Goal: Task Accomplishment & Management: Manage account settings

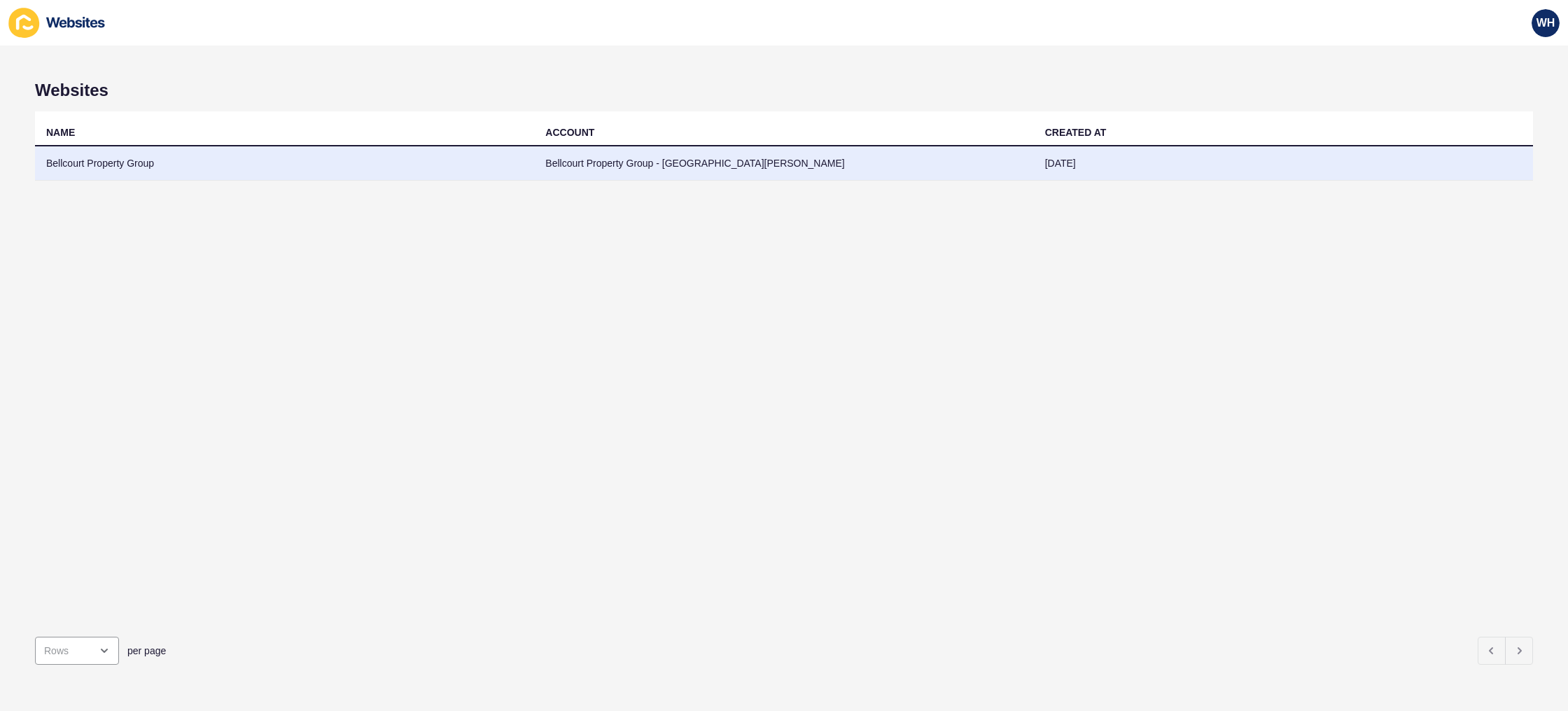
click at [825, 164] on td "Bellcourt Property Group - [GEOGRAPHIC_DATA][PERSON_NAME]" at bounding box center [784, 164] width 499 height 35
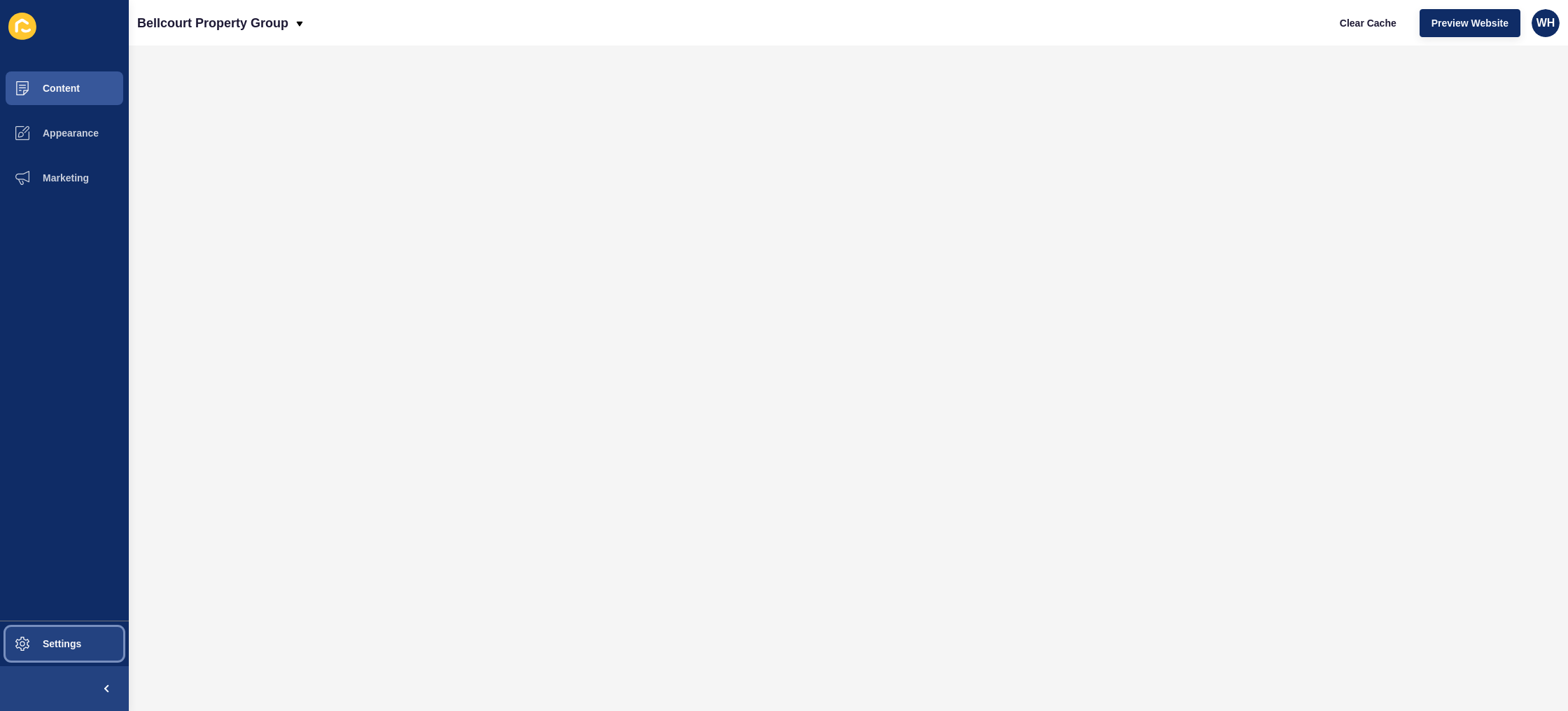
click at [61, 638] on span "Settings" at bounding box center [39, 643] width 83 height 12
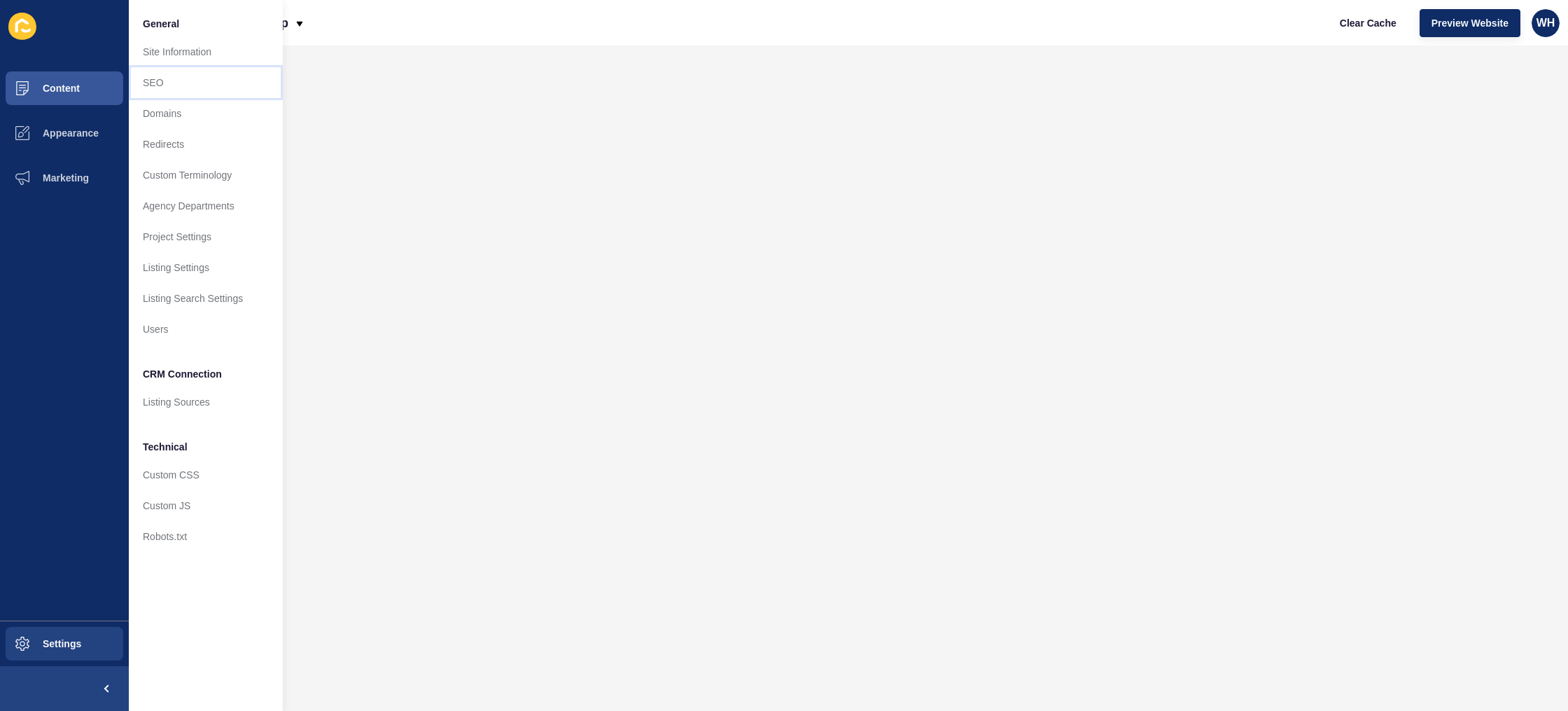
click at [164, 84] on link "SEO" at bounding box center [206, 82] width 154 height 31
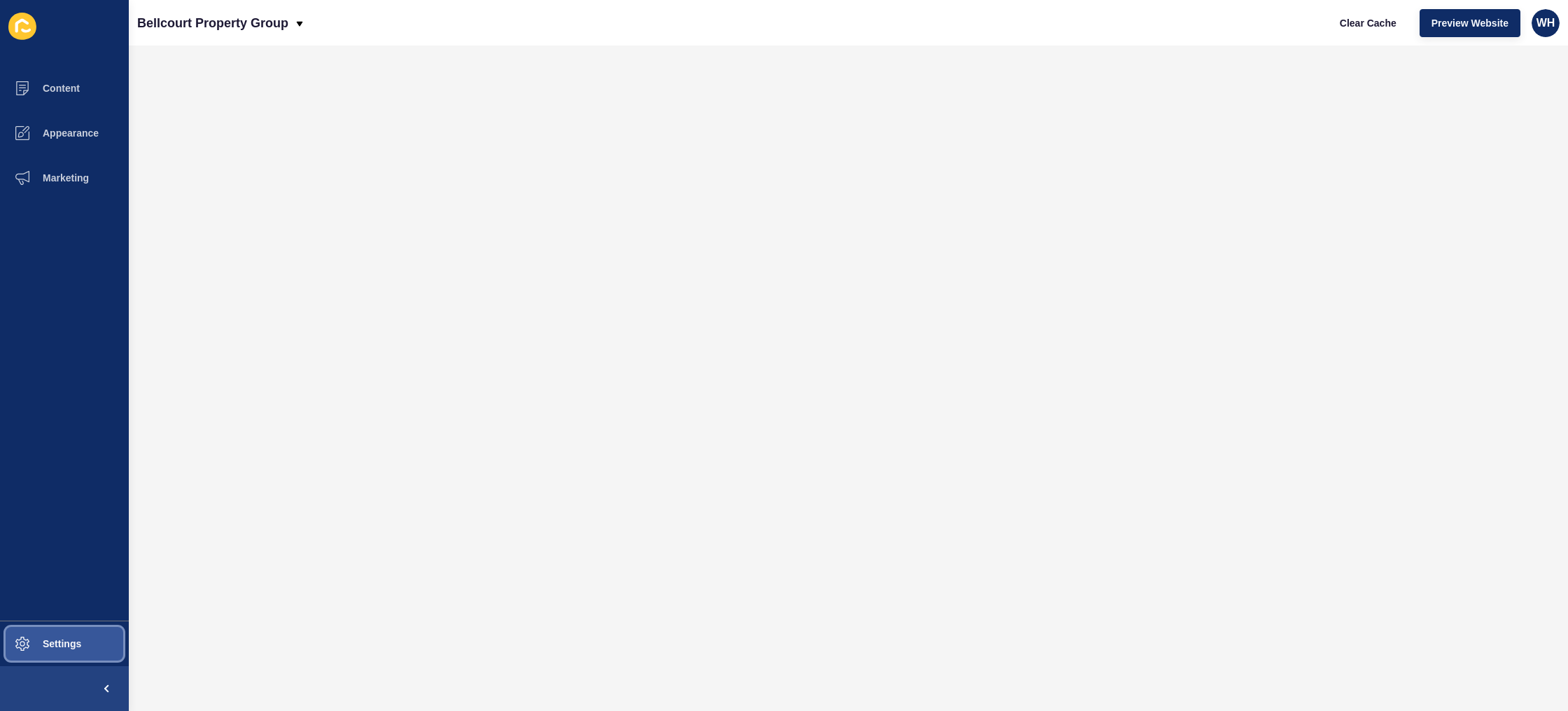
click at [67, 642] on span "Settings" at bounding box center [39, 643] width 83 height 12
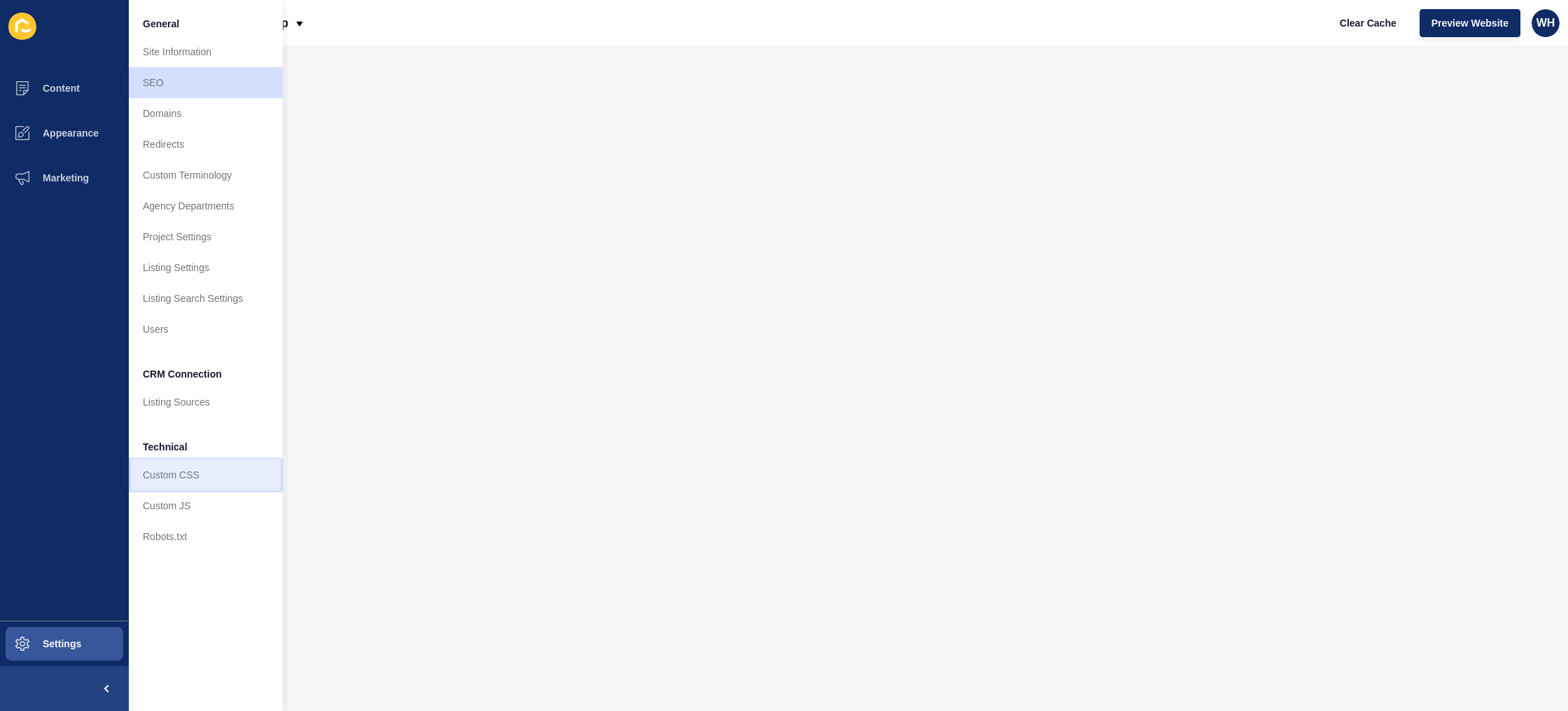
click at [185, 482] on link "Custom CSS" at bounding box center [206, 474] width 154 height 31
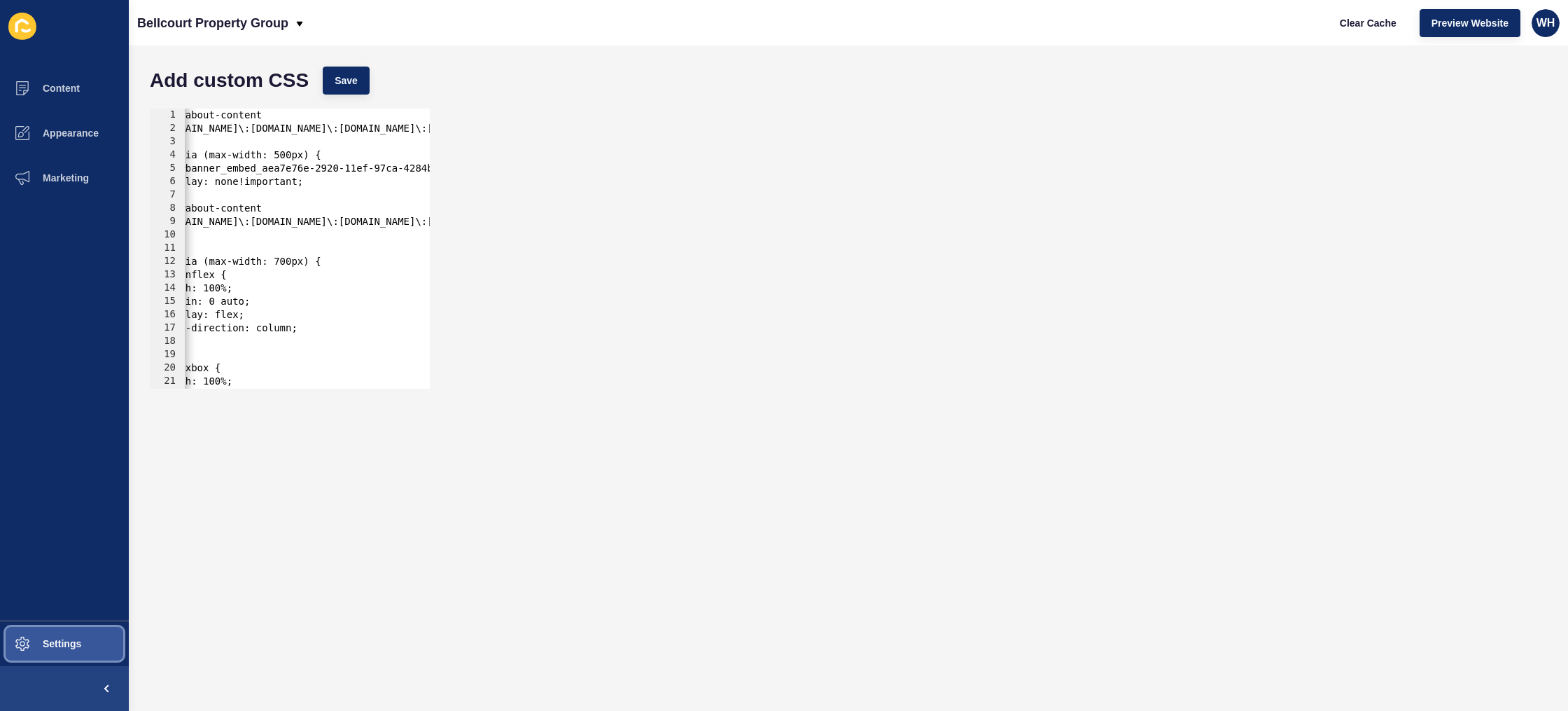
click at [63, 642] on span "Settings" at bounding box center [39, 643] width 83 height 12
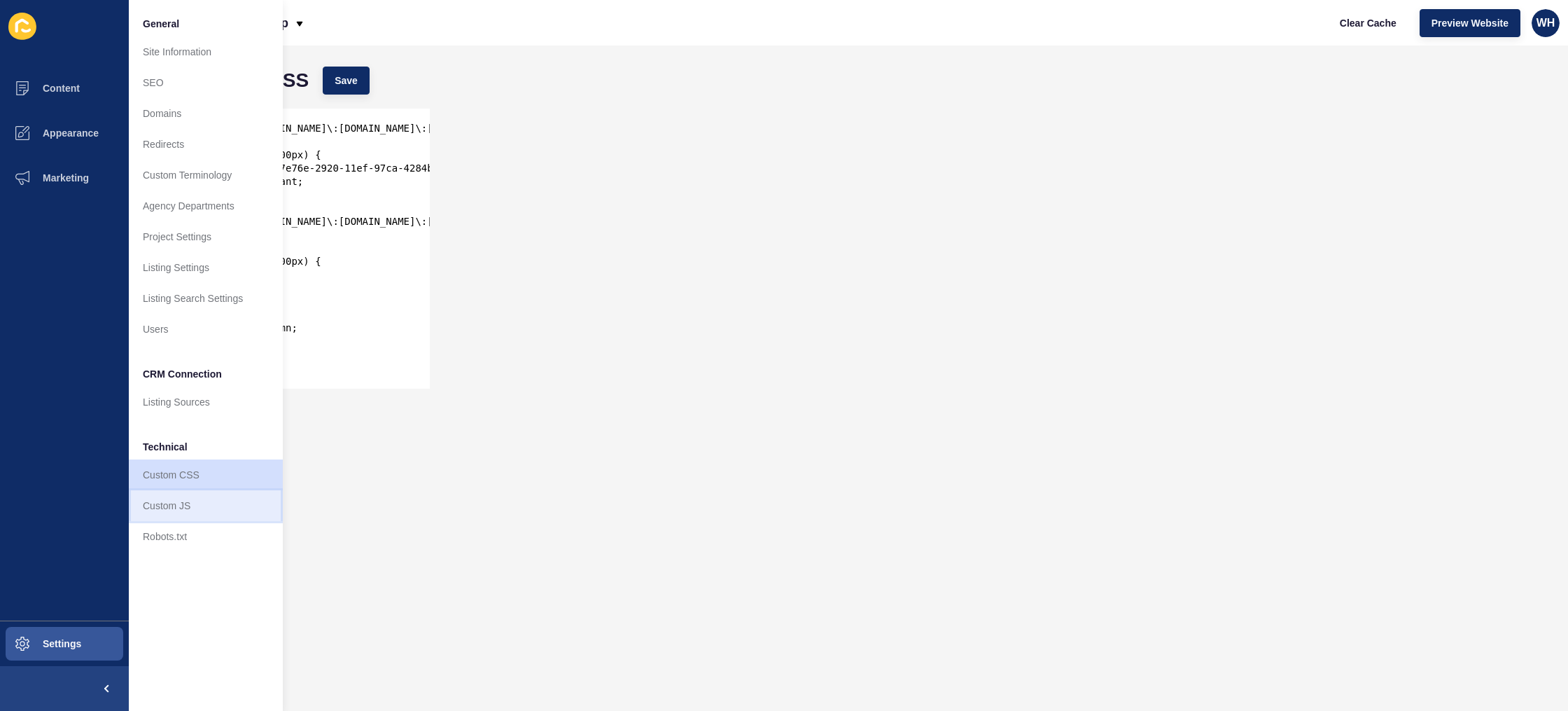
click at [160, 496] on link "Custom JS" at bounding box center [206, 505] width 154 height 31
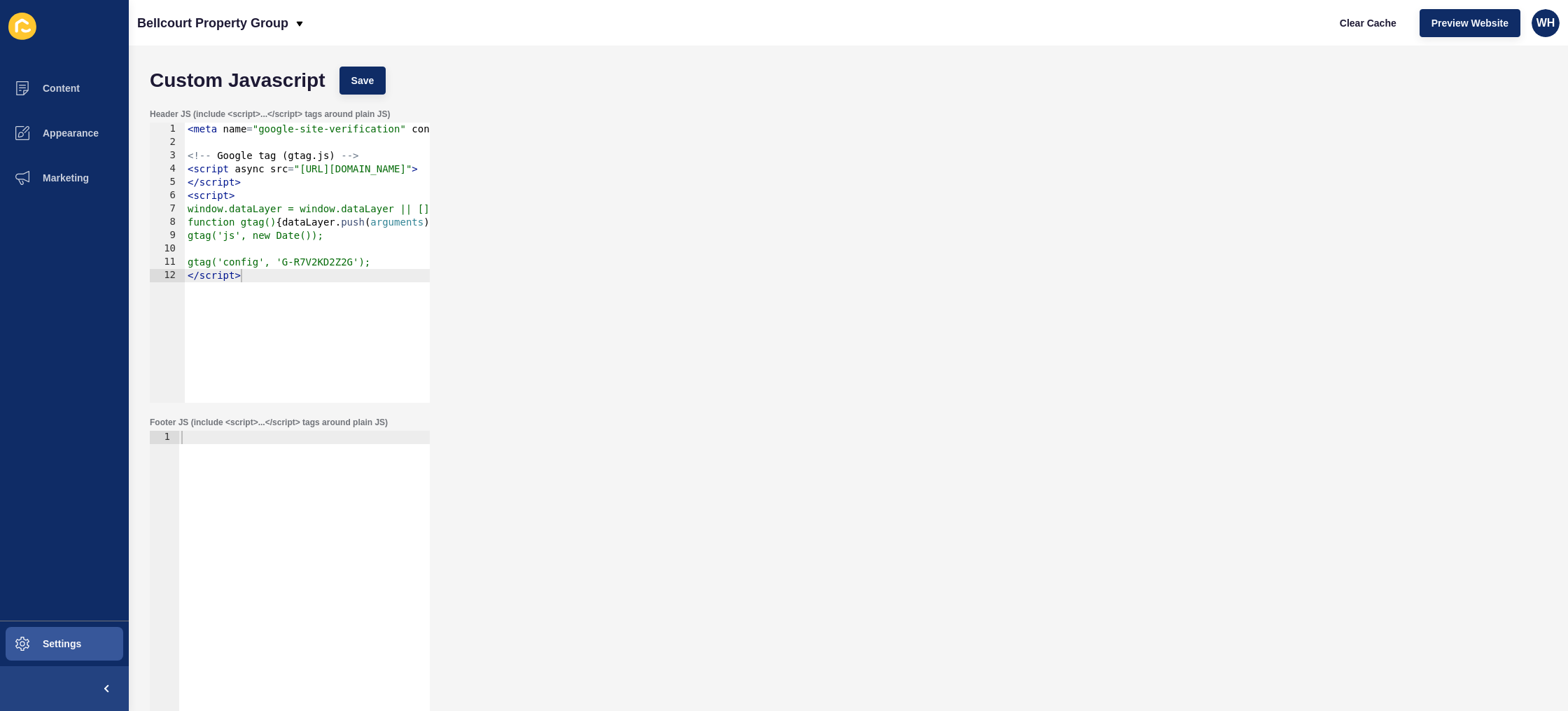
type textarea "</script>"
click at [255, 276] on div "< meta name = "google-site-verification" content = "rOekllEpRll6vIeps2saSlgxT5-…" at bounding box center [464, 275] width 559 height 306
paste textarea "</script>"
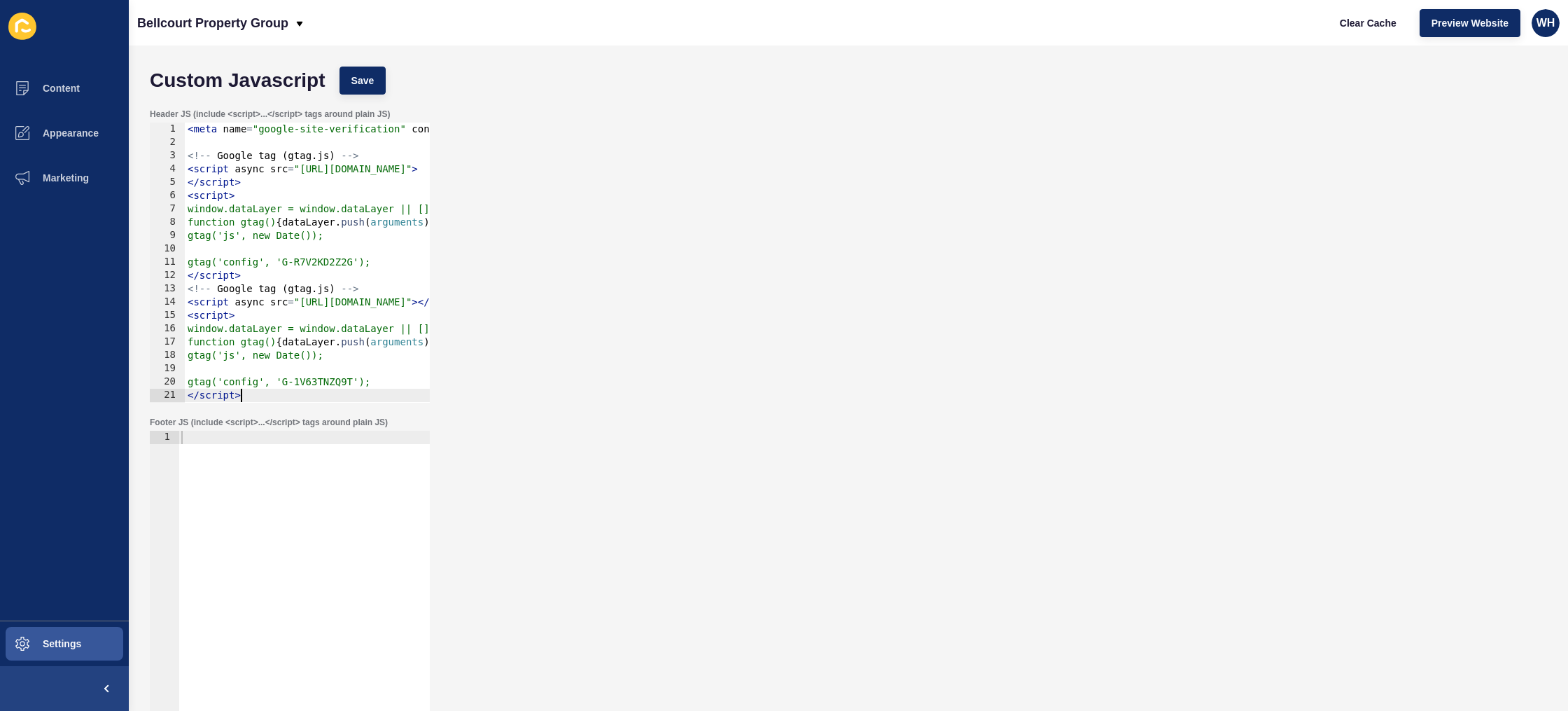
click at [188, 292] on div "< meta name = "google-site-verification" content = "rOekllEpRll6vIeps2saSlgxT5-…" at bounding box center [464, 275] width 559 height 306
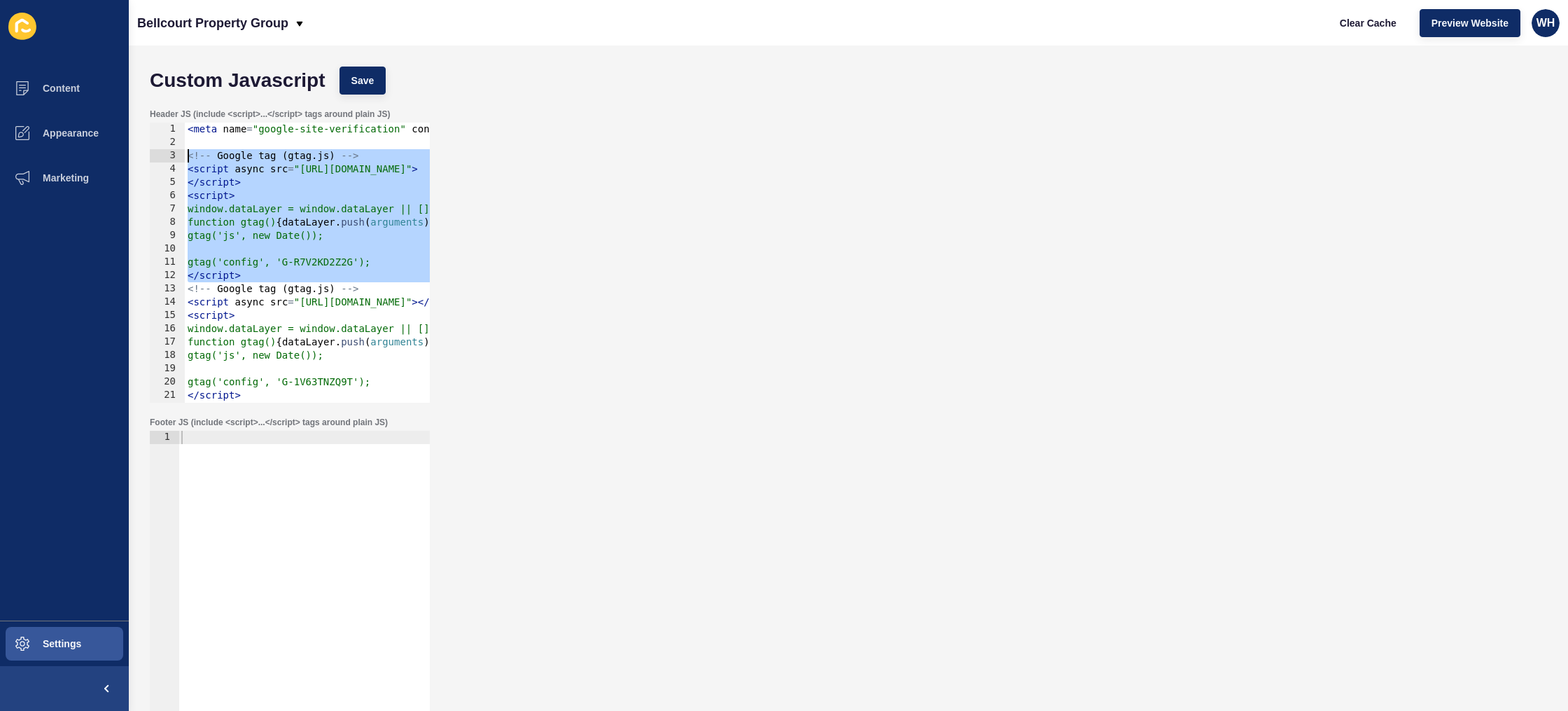
click at [187, 157] on div "< meta name = "google-site-verification" content = "rOekllEpRll6vIeps2saSlgxT5-…" at bounding box center [464, 275] width 559 height 306
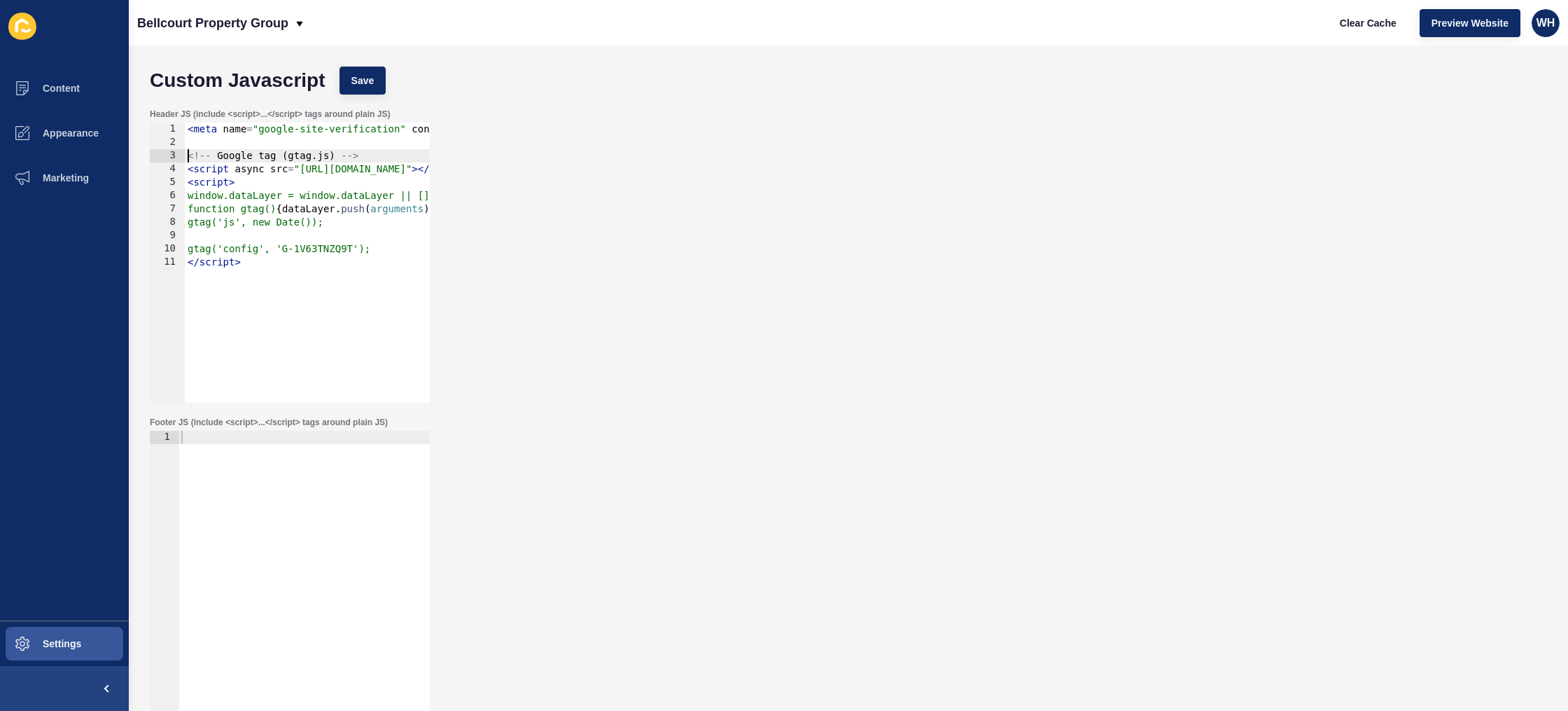
type textarea "<!-- Google tag (gtag.js) -->"
click at [535, 244] on div "Header JS (include <script>...</script> tags around plain JS) <!-- Google tag (…" at bounding box center [848, 255] width 1411 height 308
click at [362, 81] on span "Save" at bounding box center [363, 80] width 23 height 14
click at [47, 642] on span "Settings" at bounding box center [39, 643] width 83 height 12
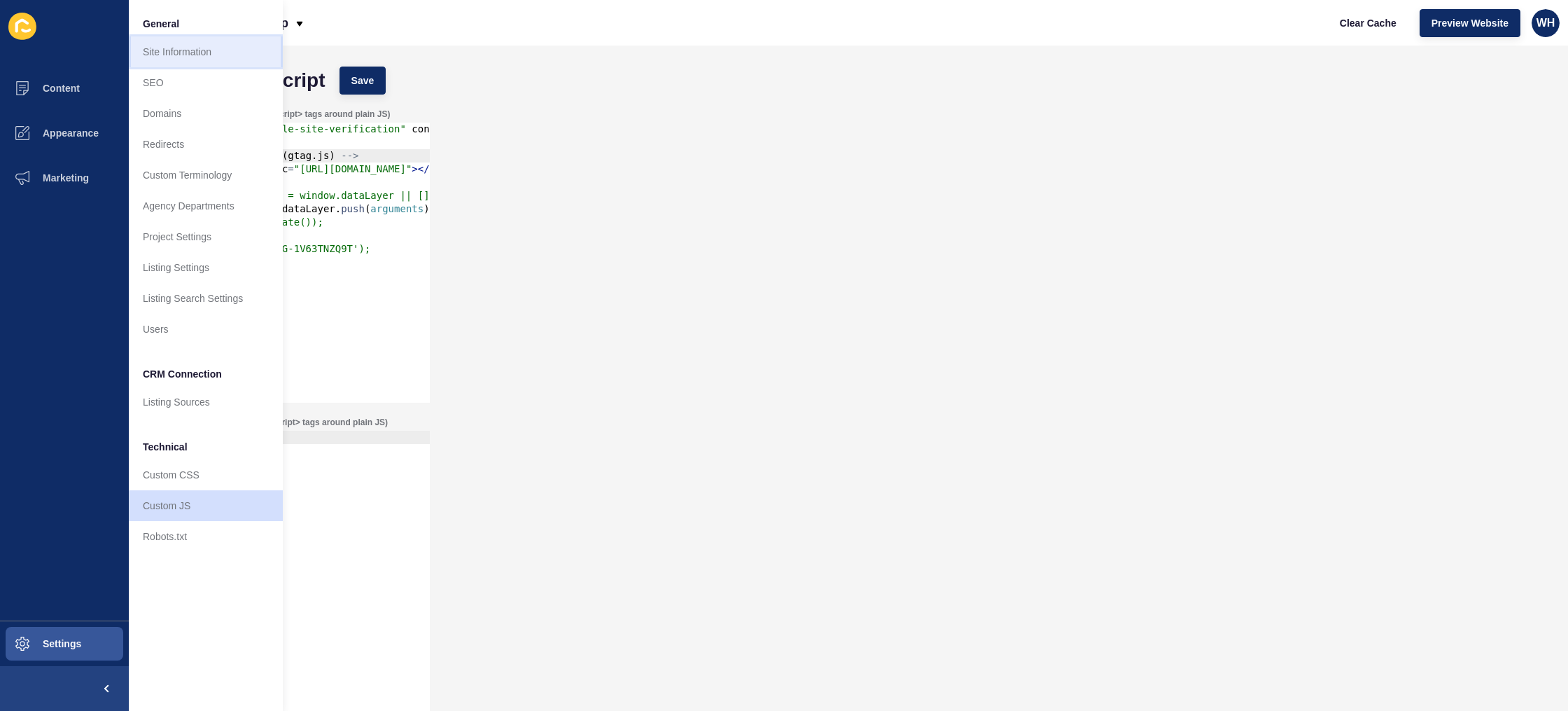
click at [187, 46] on link "Site Information" at bounding box center [206, 51] width 154 height 31
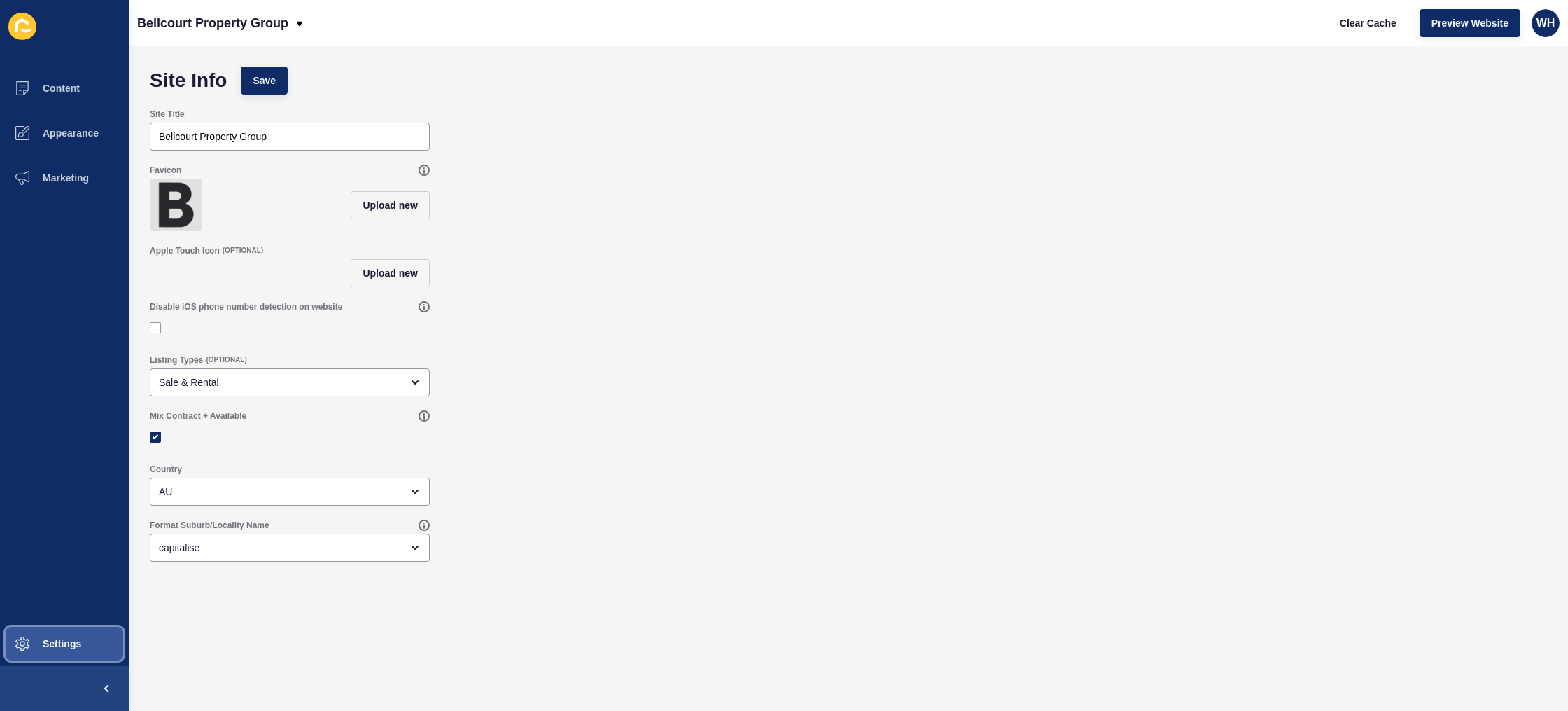
click at [44, 644] on span "Settings" at bounding box center [39, 643] width 83 height 12
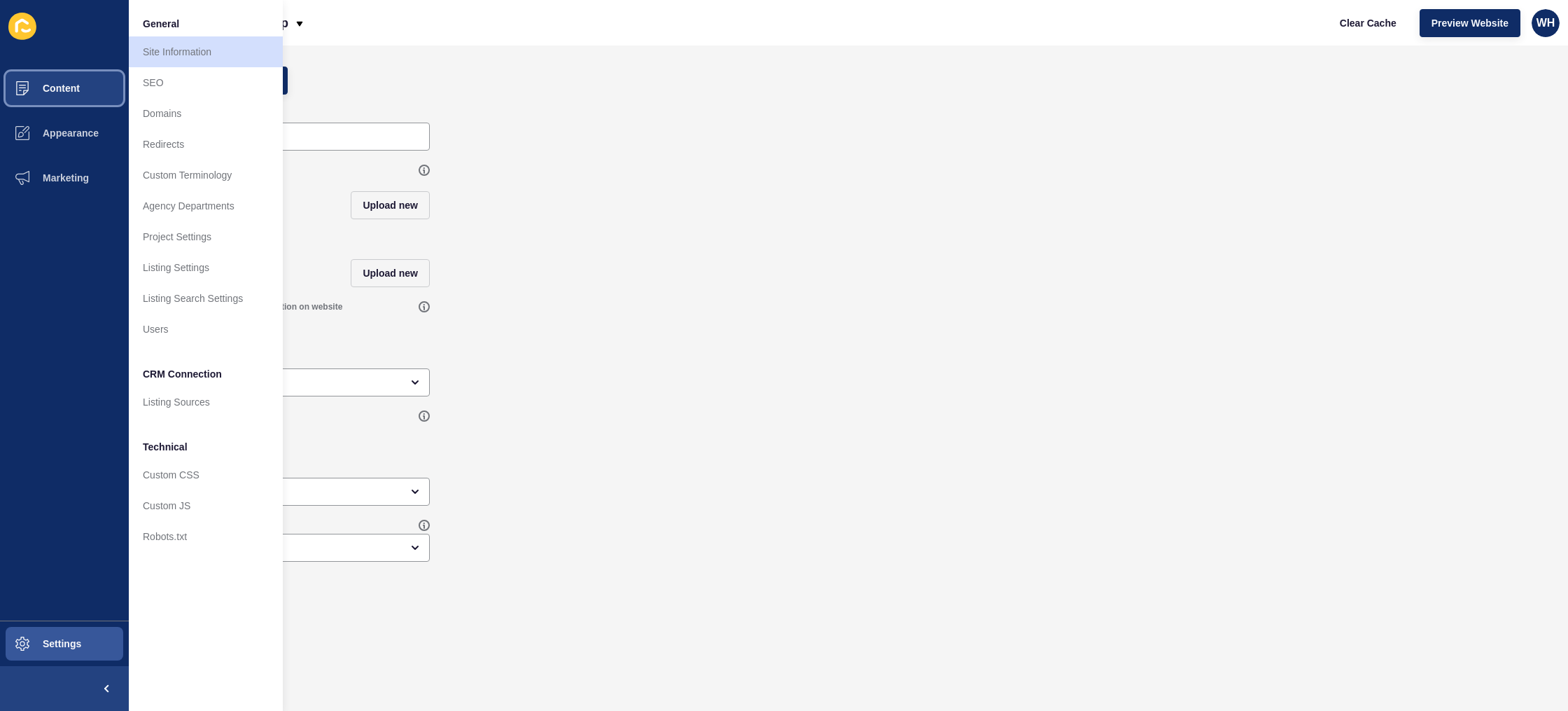
click at [62, 93] on span "Content" at bounding box center [38, 88] width 82 height 12
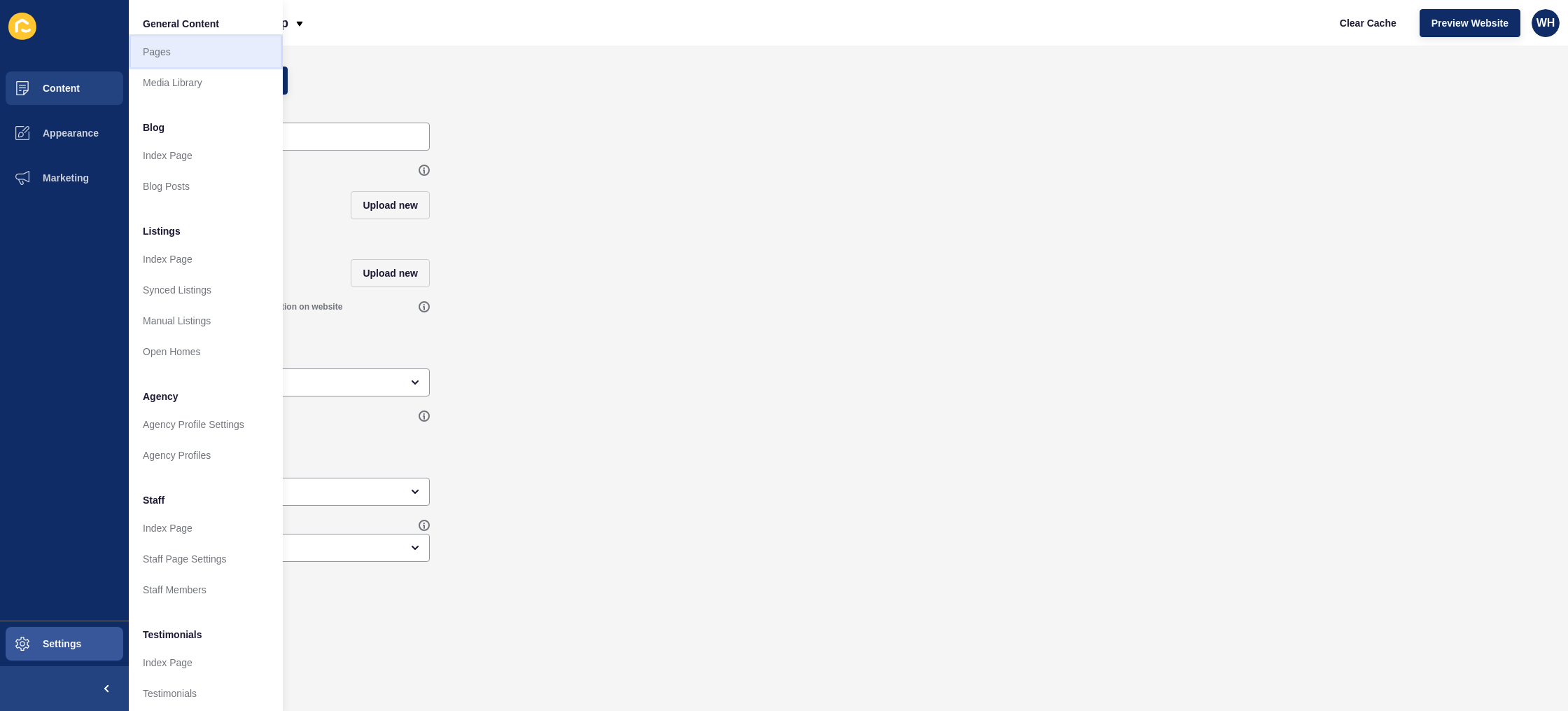
click at [184, 44] on link "Pages" at bounding box center [206, 51] width 154 height 31
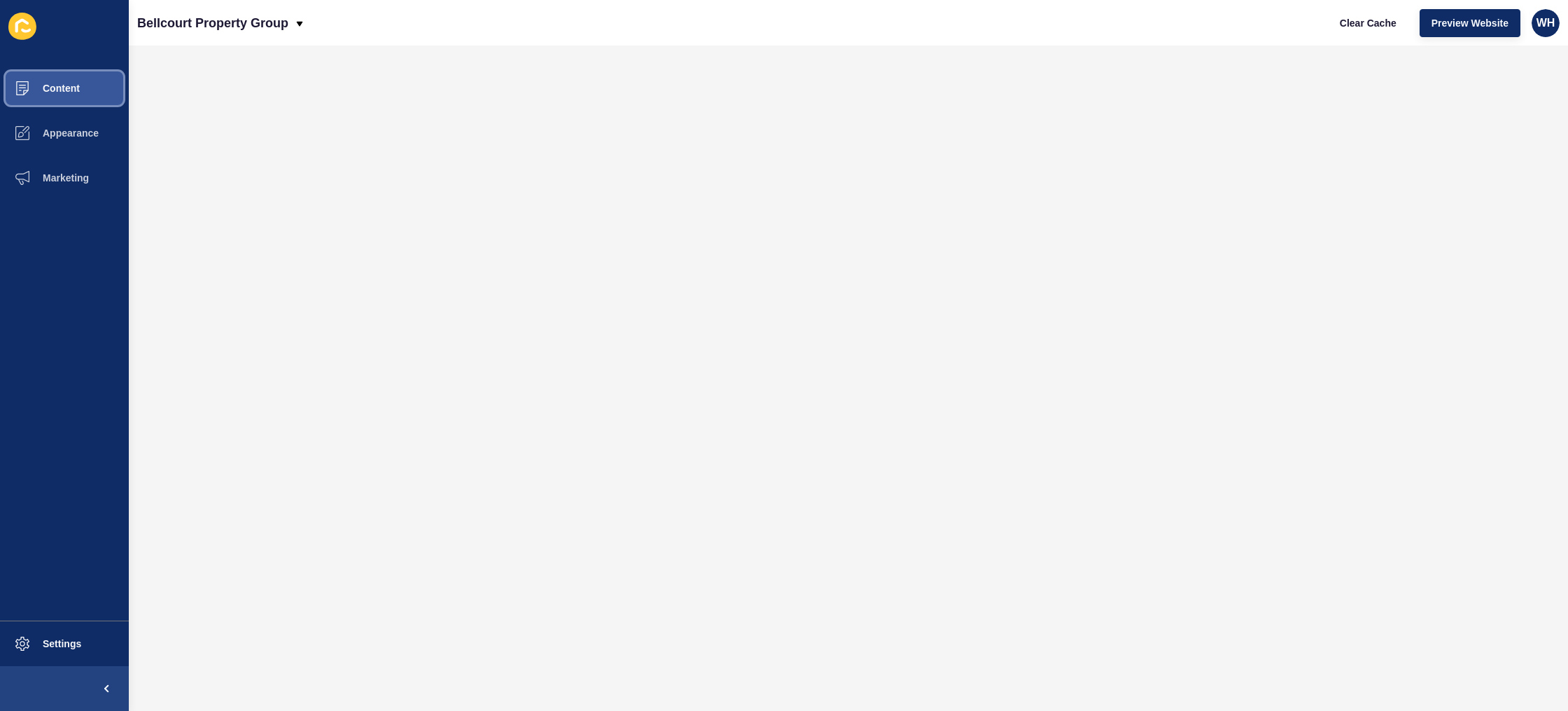
click at [43, 91] on span "Content" at bounding box center [38, 88] width 82 height 12
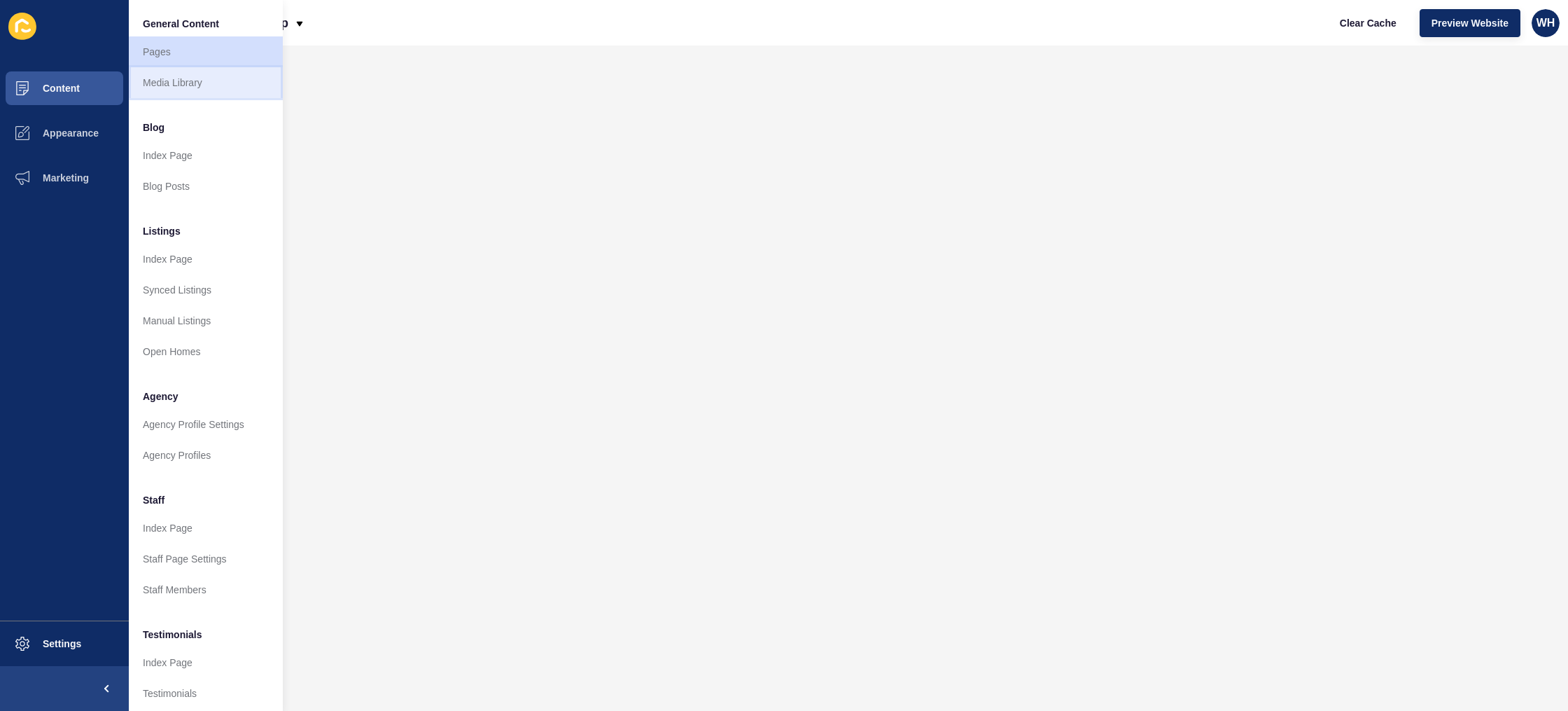
click at [178, 80] on link "Media Library" at bounding box center [206, 82] width 154 height 31
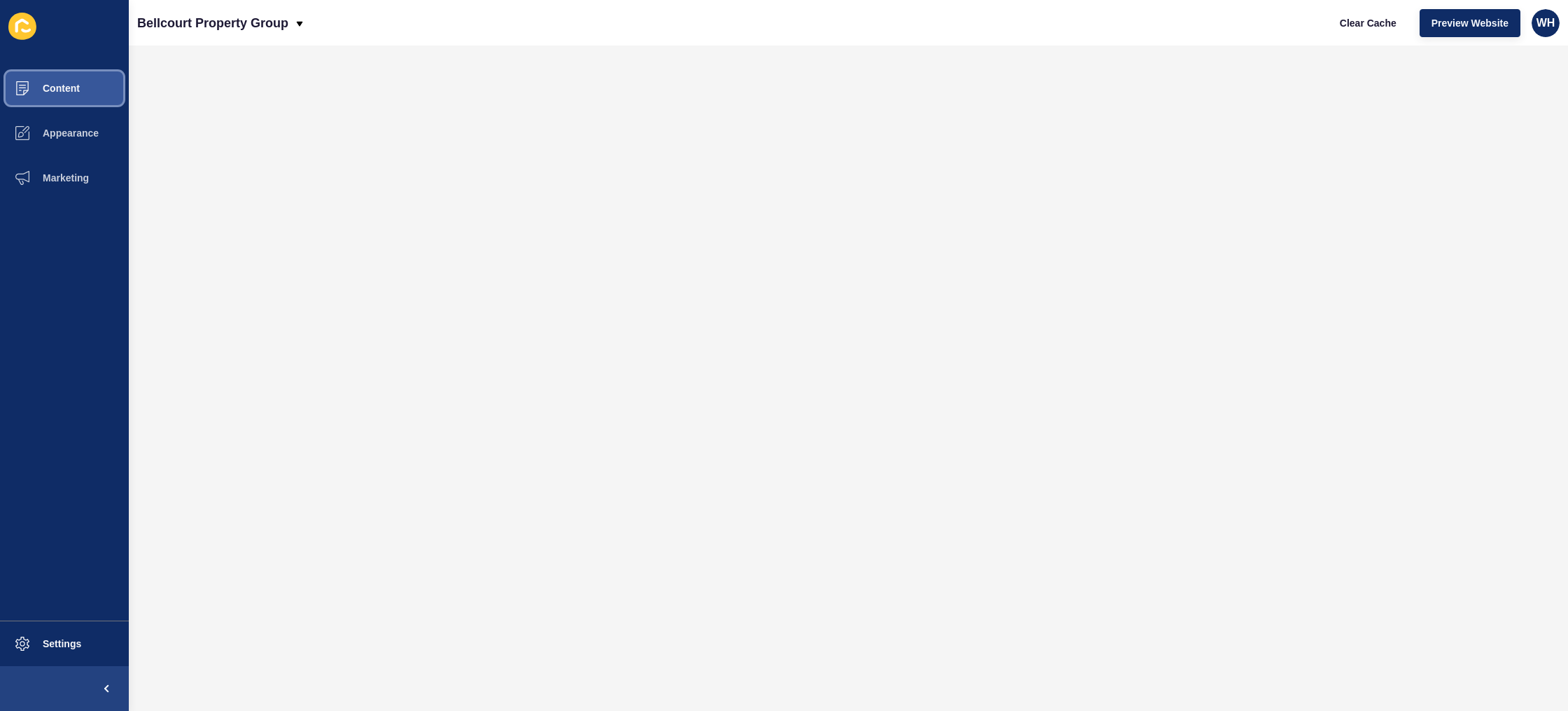
click at [73, 97] on button "Content" at bounding box center [64, 88] width 129 height 45
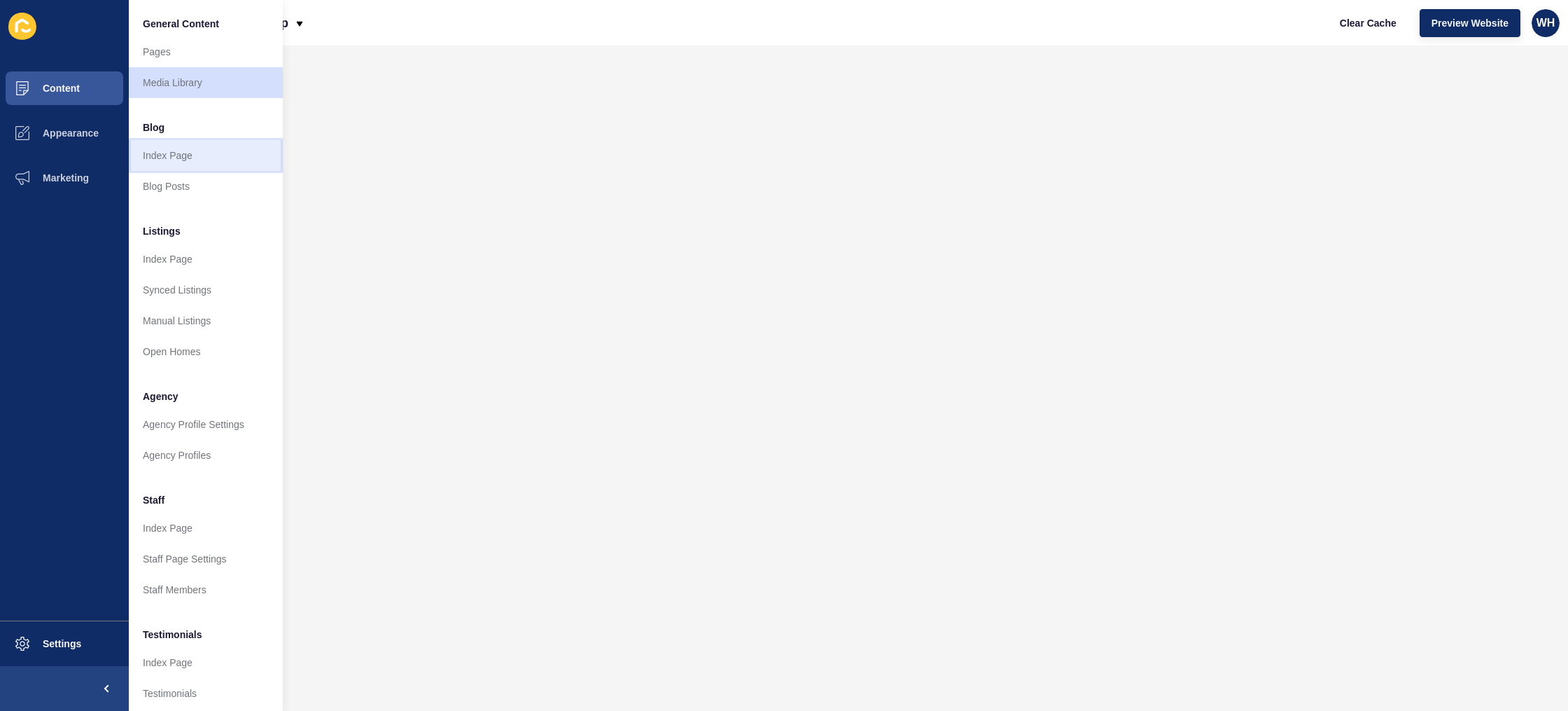
click at [164, 159] on link "Index Page" at bounding box center [206, 155] width 154 height 31
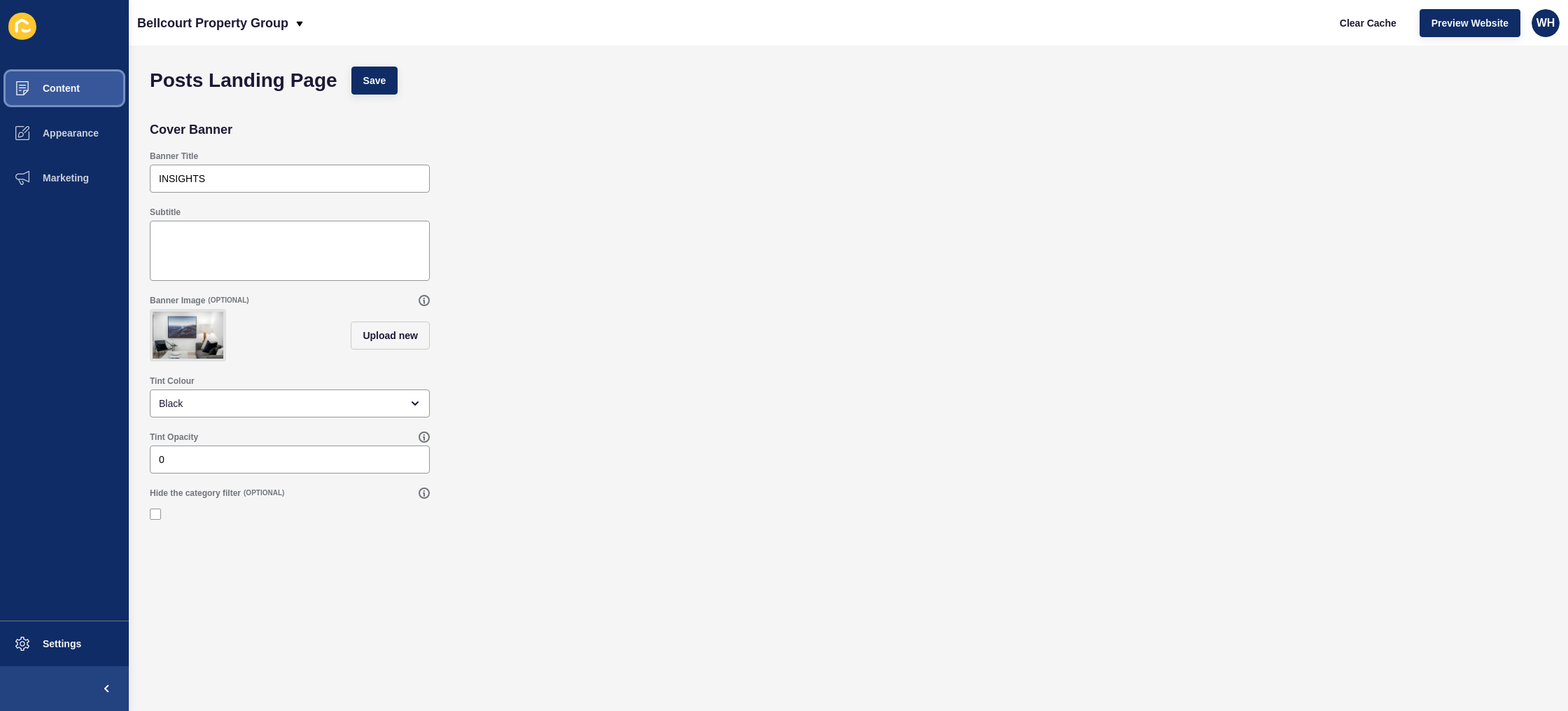
click at [85, 88] on button "Content" at bounding box center [64, 88] width 129 height 45
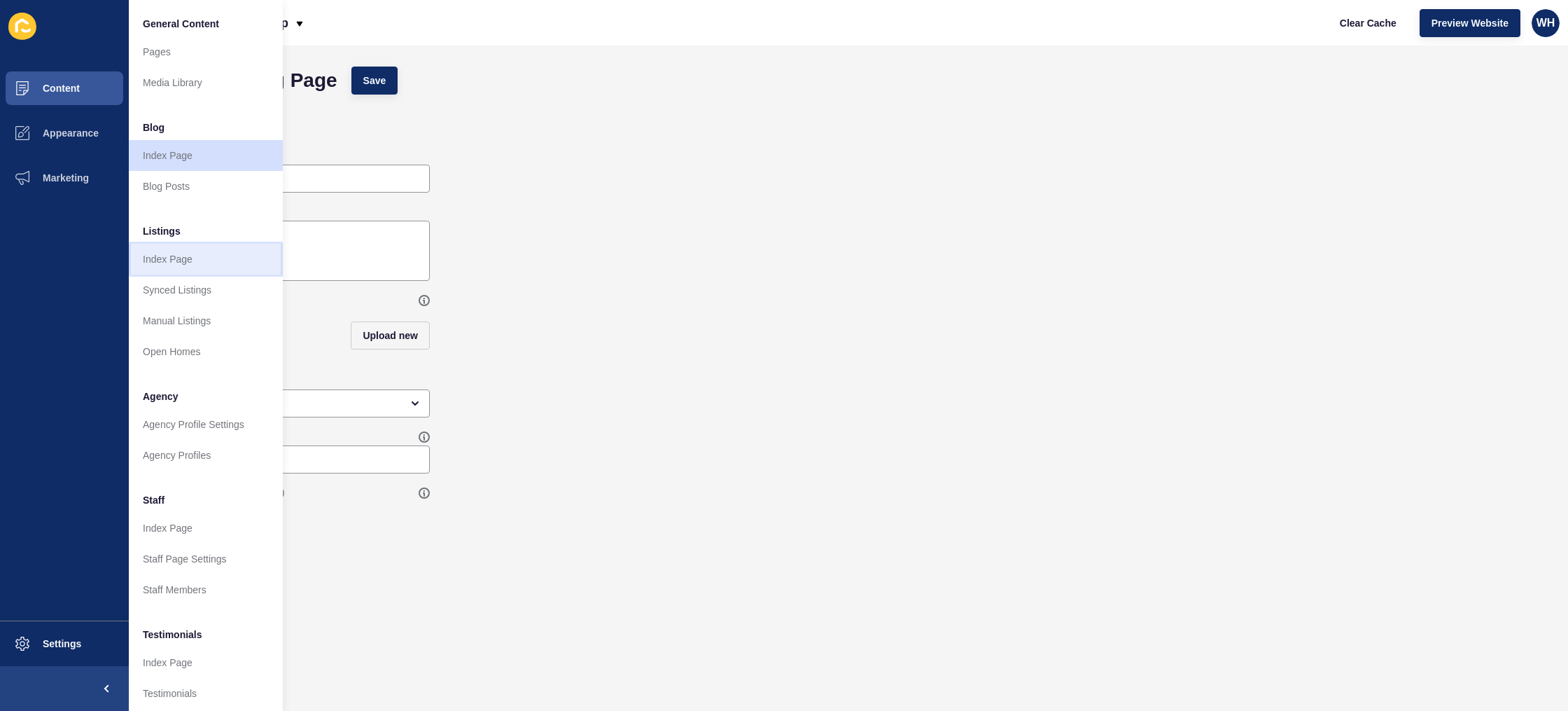
click at [159, 263] on link "Index Page" at bounding box center [206, 258] width 154 height 31
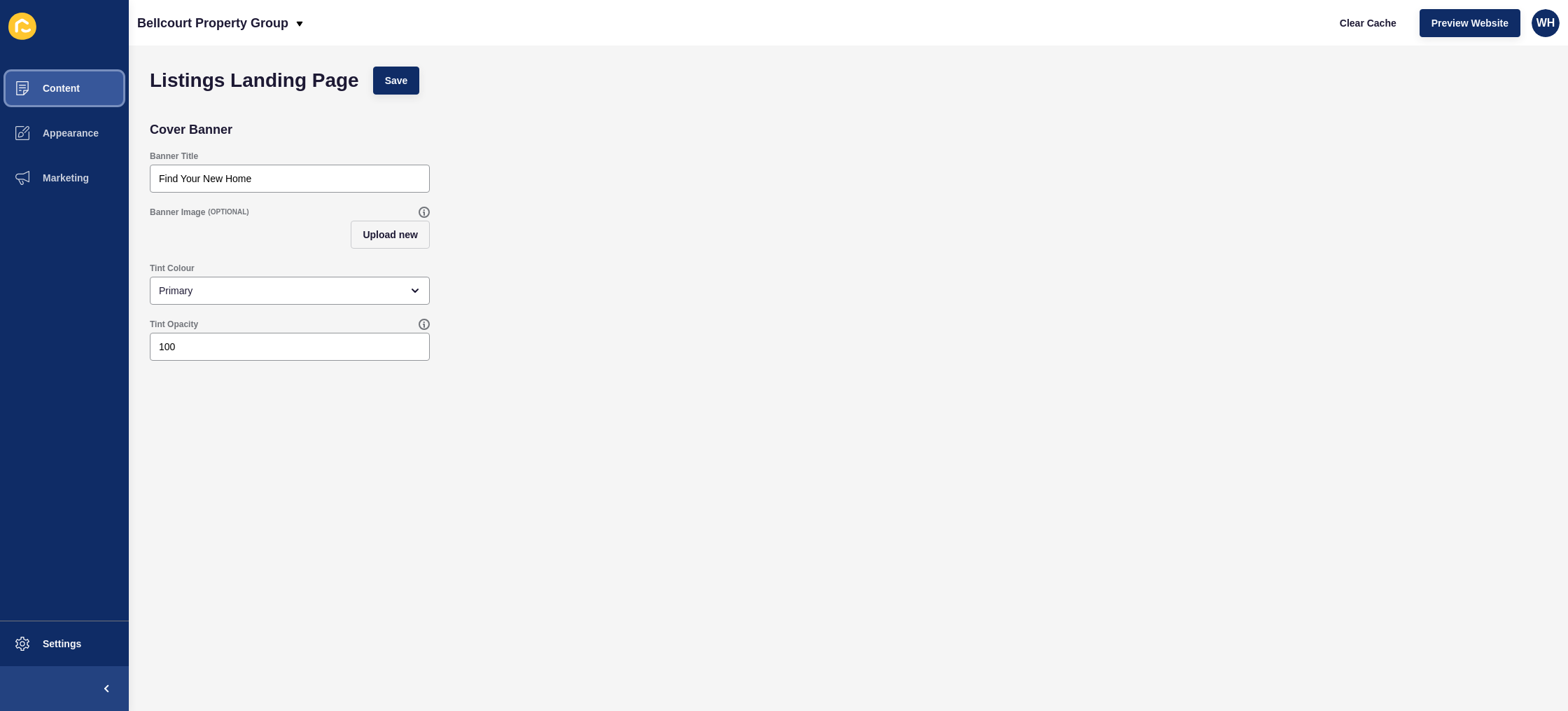
click at [56, 92] on span "Content" at bounding box center [38, 88] width 82 height 12
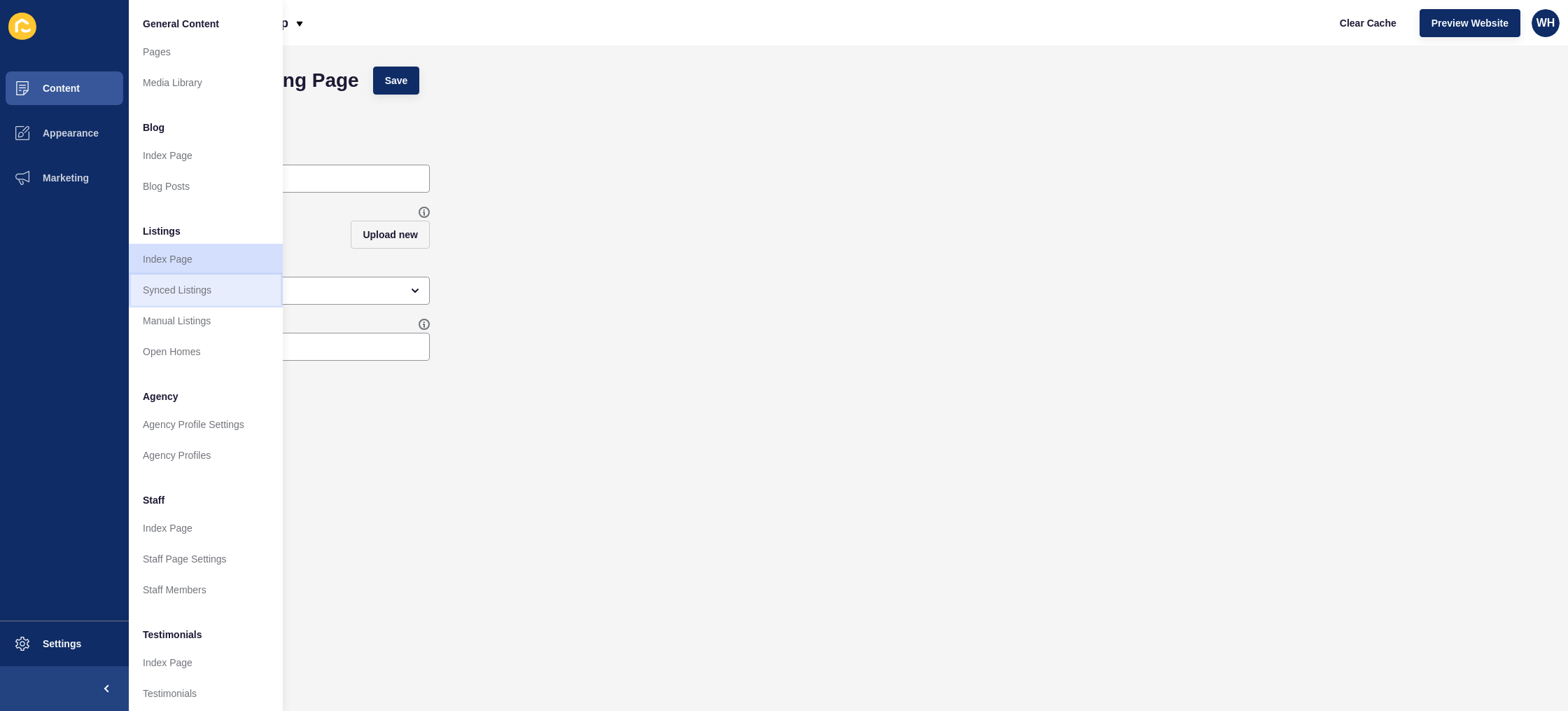
click at [189, 291] on link "Synced Listings" at bounding box center [206, 289] width 154 height 31
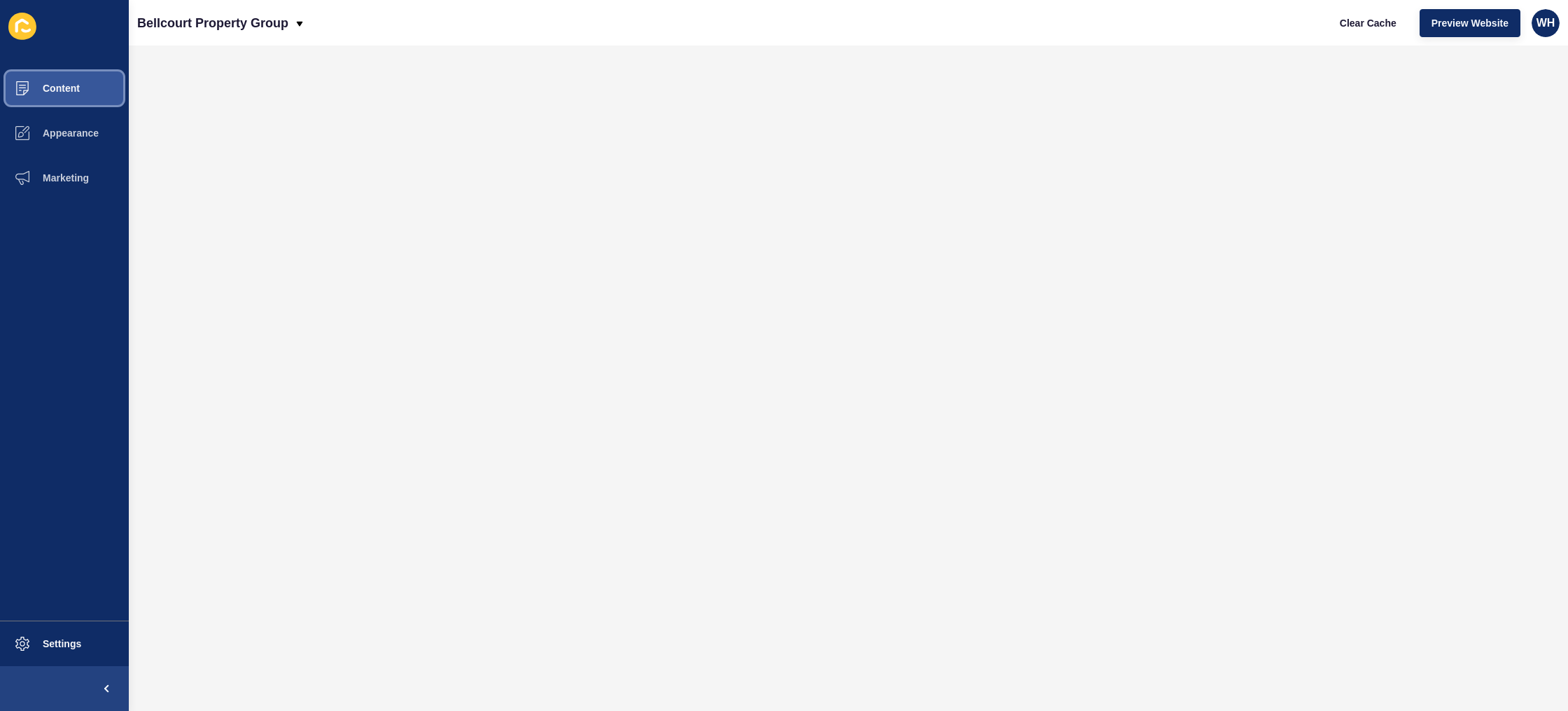
click at [62, 89] on span "Content" at bounding box center [38, 88] width 82 height 12
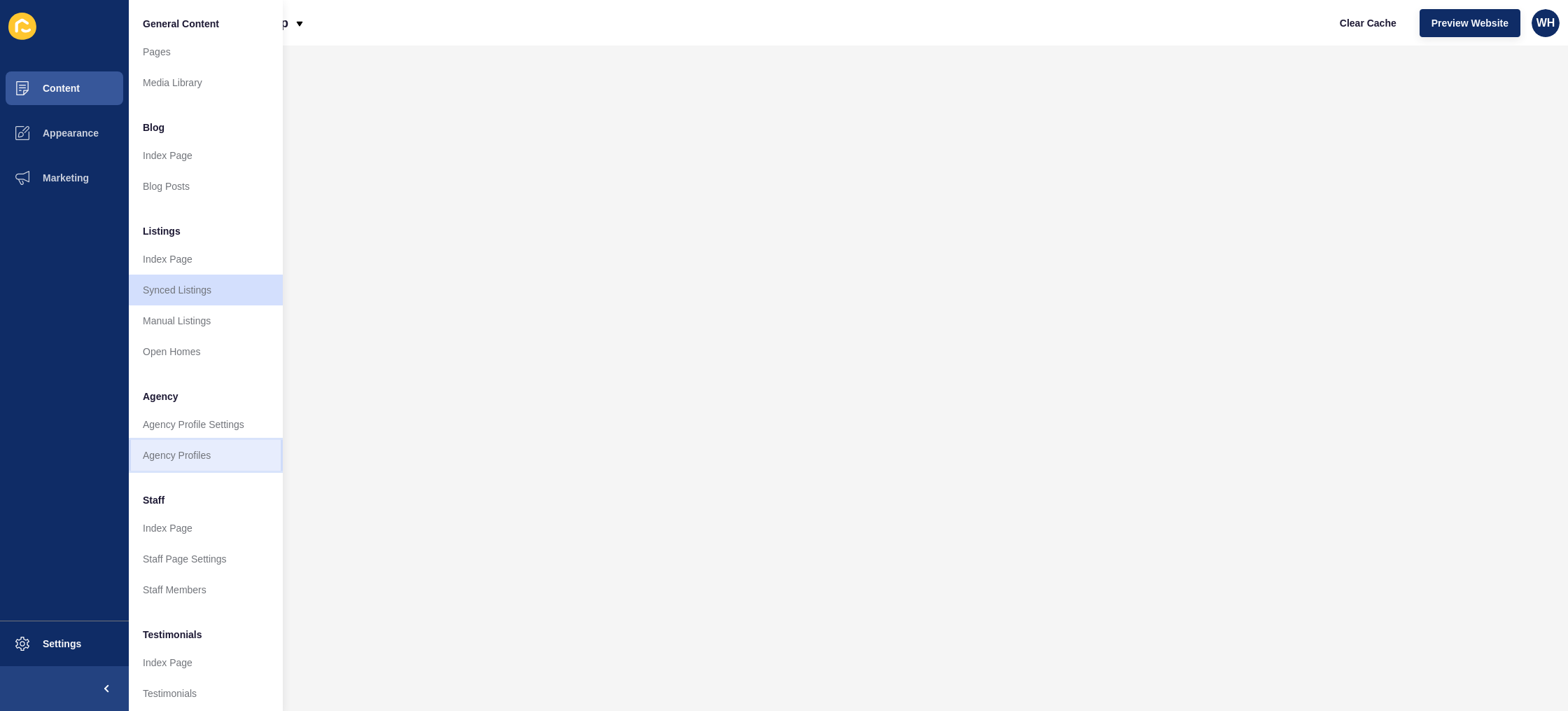
click at [162, 458] on link "Agency Profiles" at bounding box center [206, 454] width 154 height 31
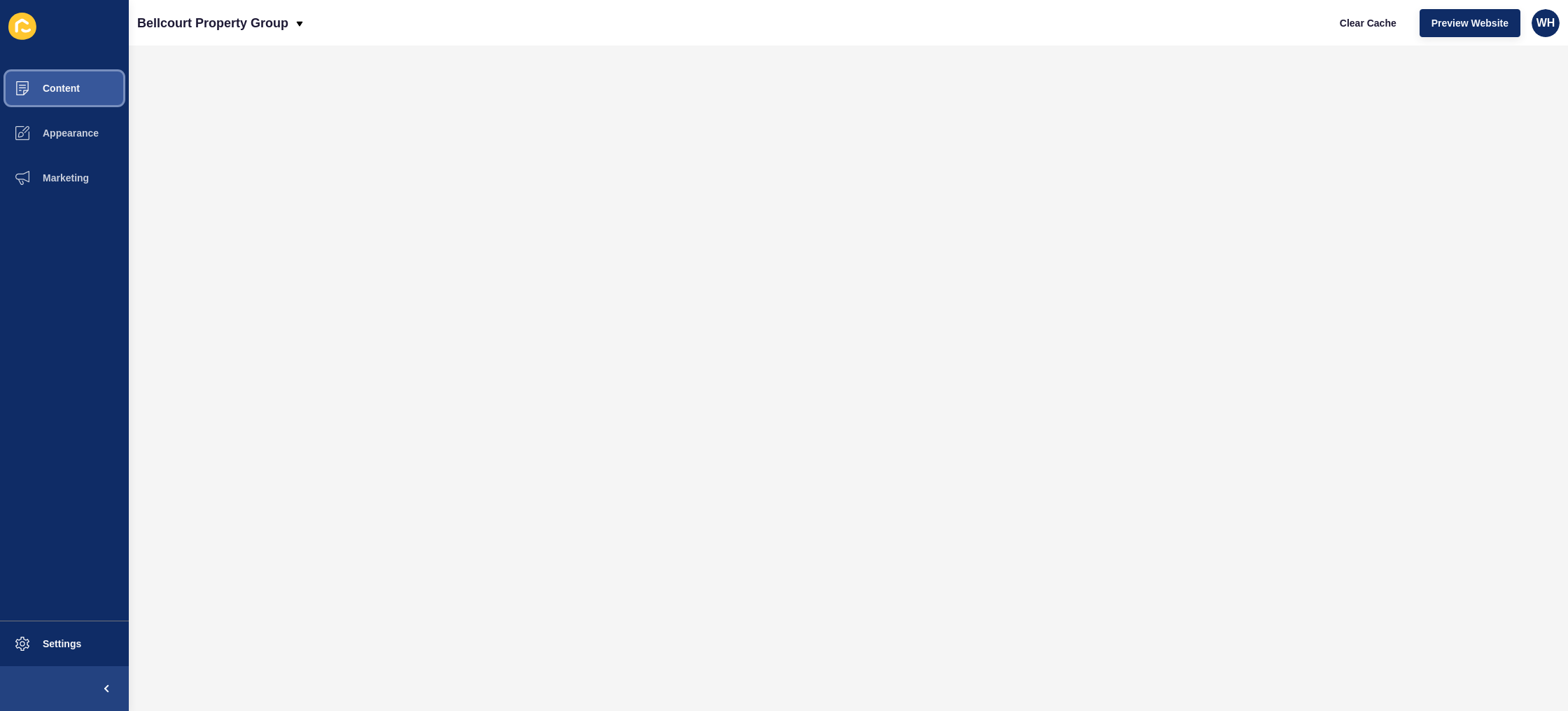
click at [64, 91] on span "Content" at bounding box center [38, 88] width 82 height 12
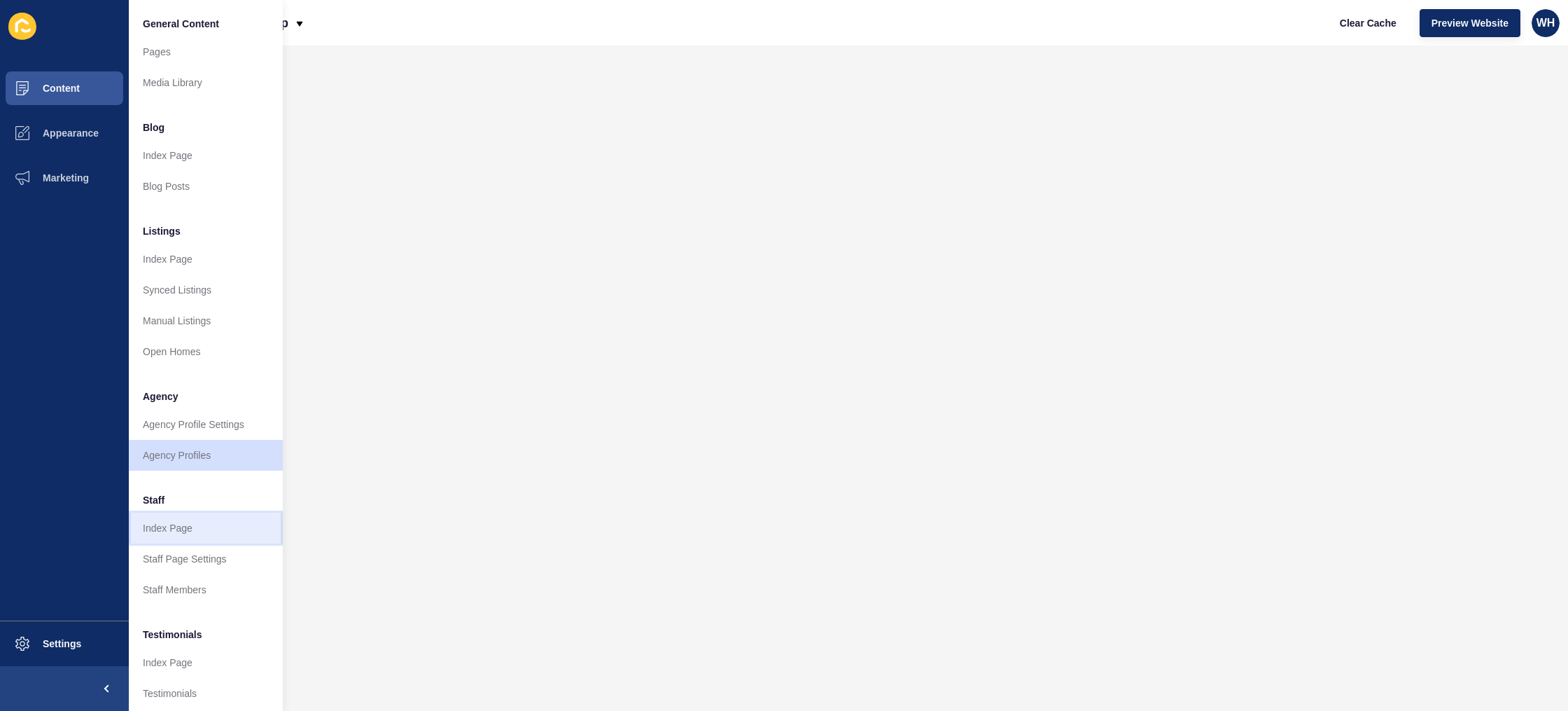
click at [168, 524] on link "Index Page" at bounding box center [206, 528] width 154 height 31
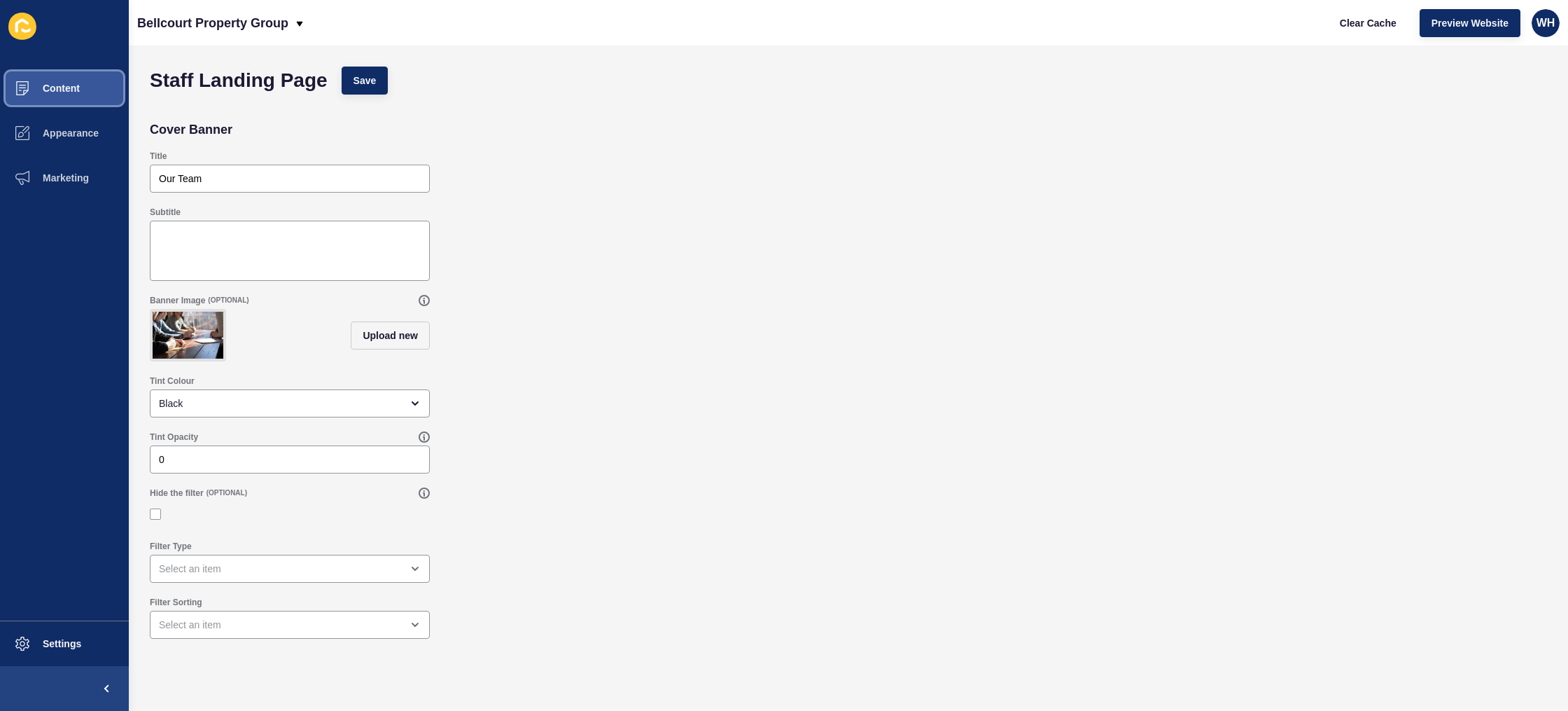
click at [69, 83] on span "Content" at bounding box center [38, 88] width 82 height 12
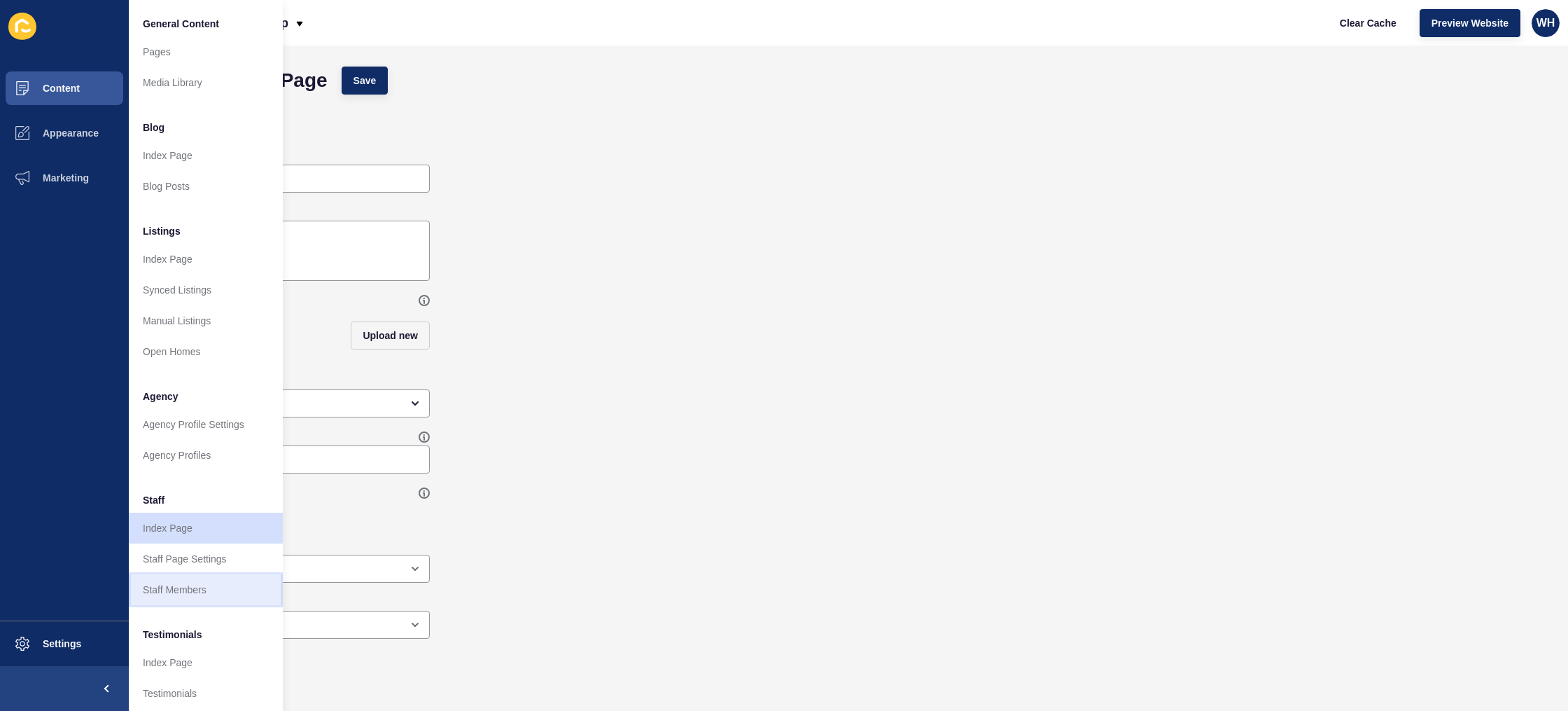
click at [182, 595] on link "Staff Members" at bounding box center [206, 589] width 154 height 31
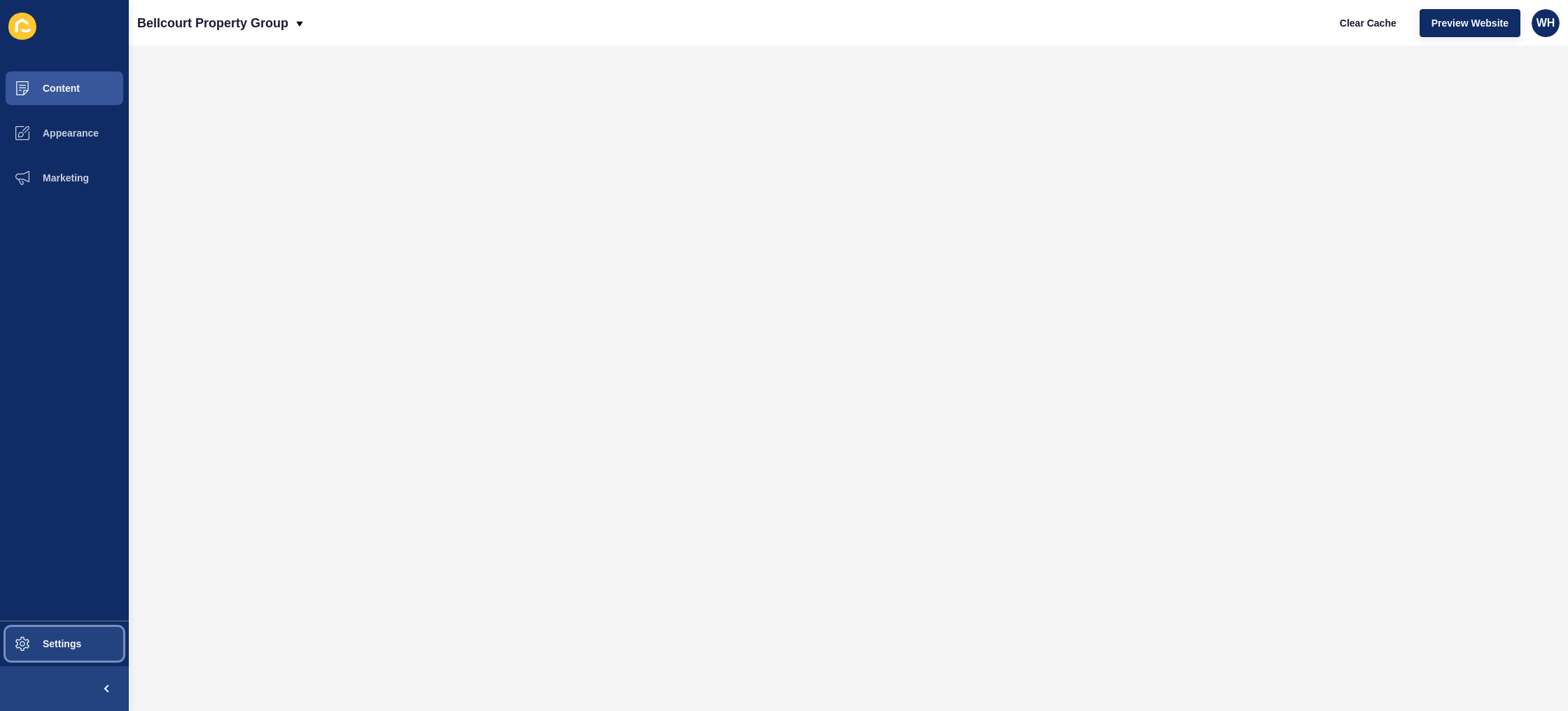
click at [57, 639] on span "Settings" at bounding box center [39, 643] width 83 height 12
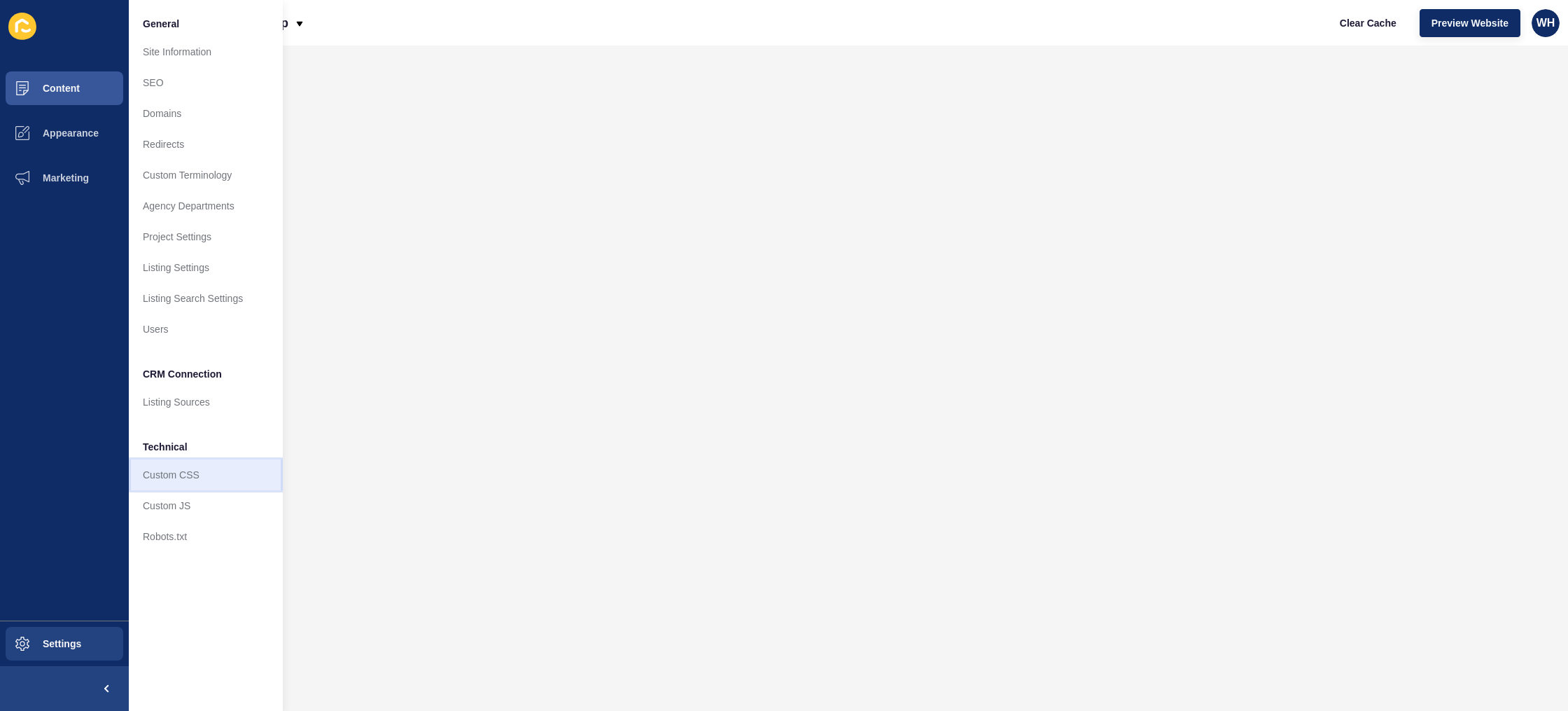
click at [190, 481] on link "Custom CSS" at bounding box center [206, 474] width 154 height 31
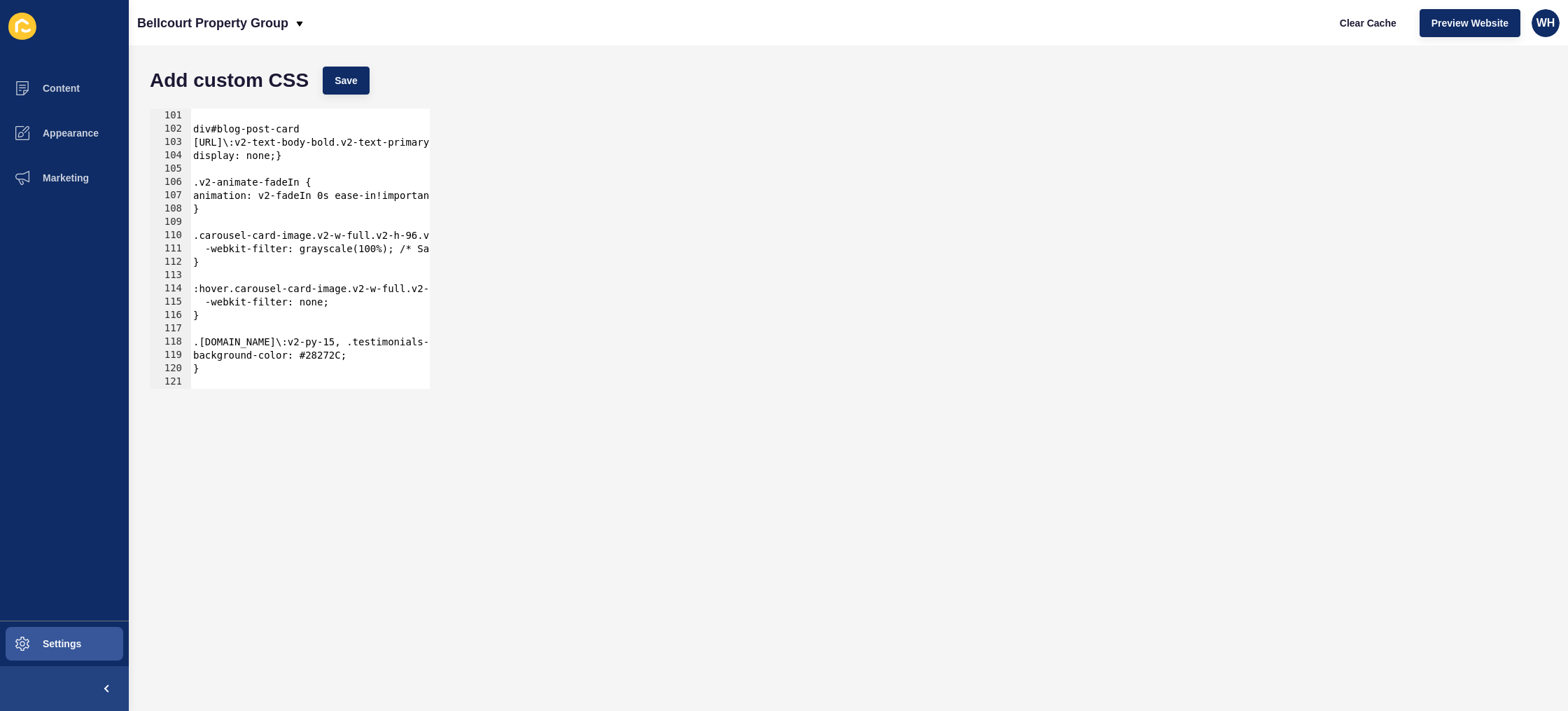
scroll to position [1755, 0]
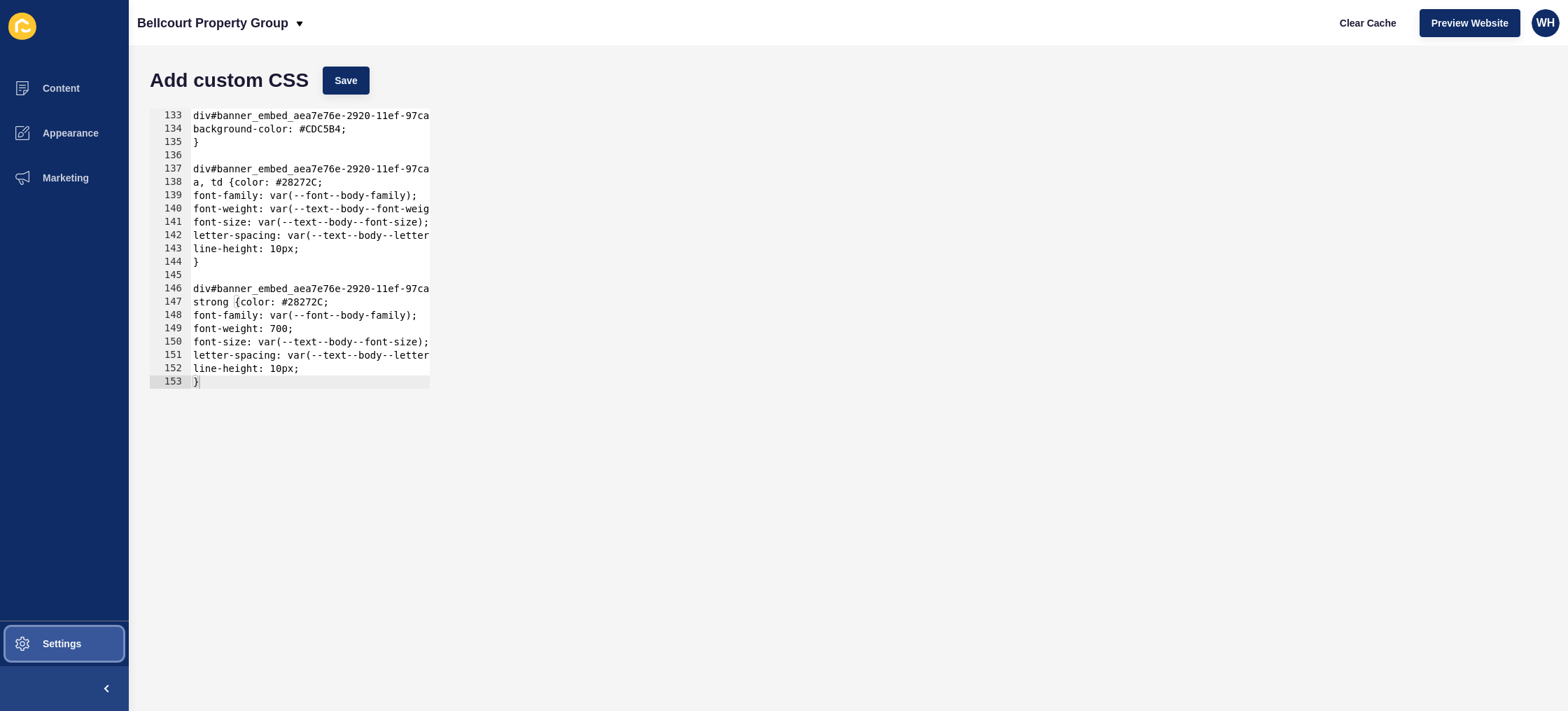
click at [68, 633] on button "Settings" at bounding box center [64, 643] width 129 height 45
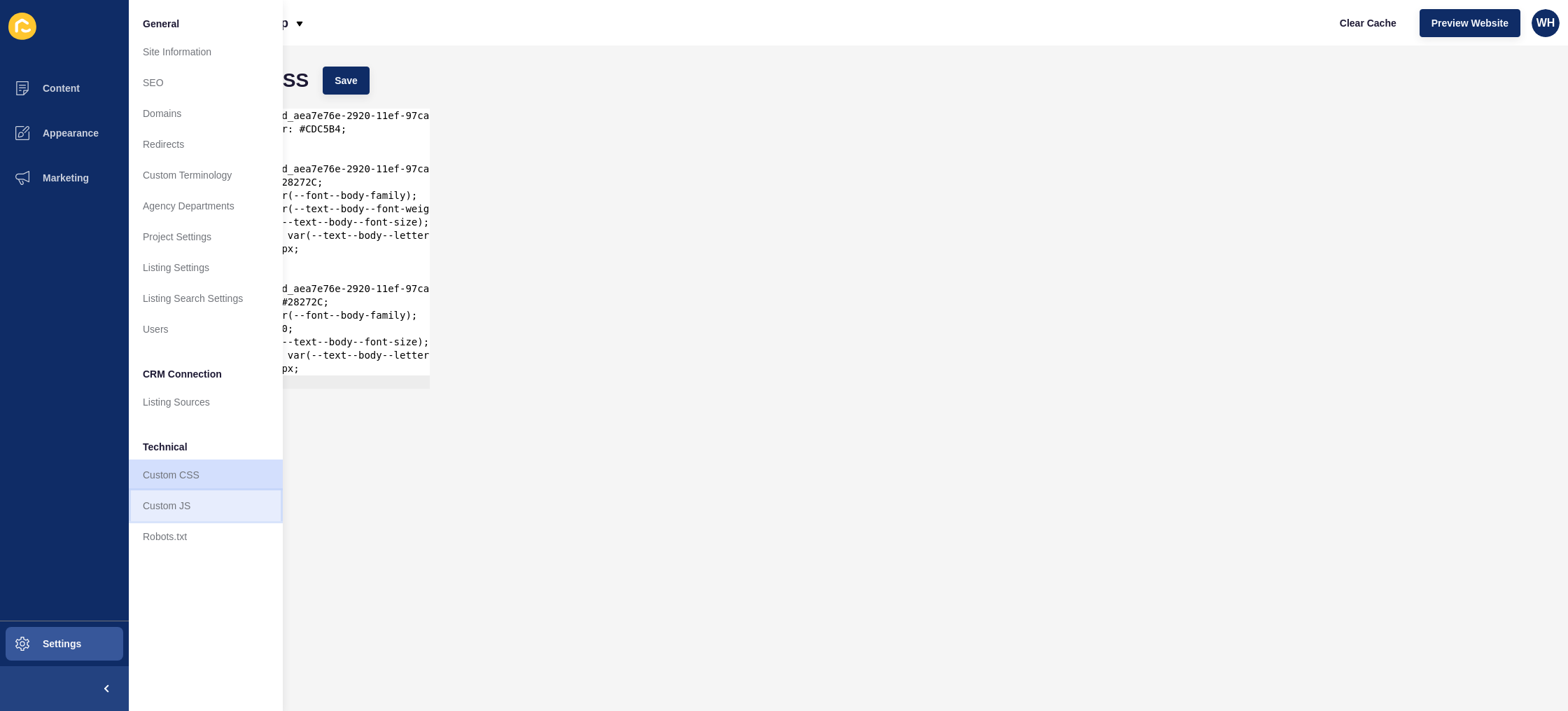
click at [164, 513] on link "Custom JS" at bounding box center [206, 505] width 154 height 31
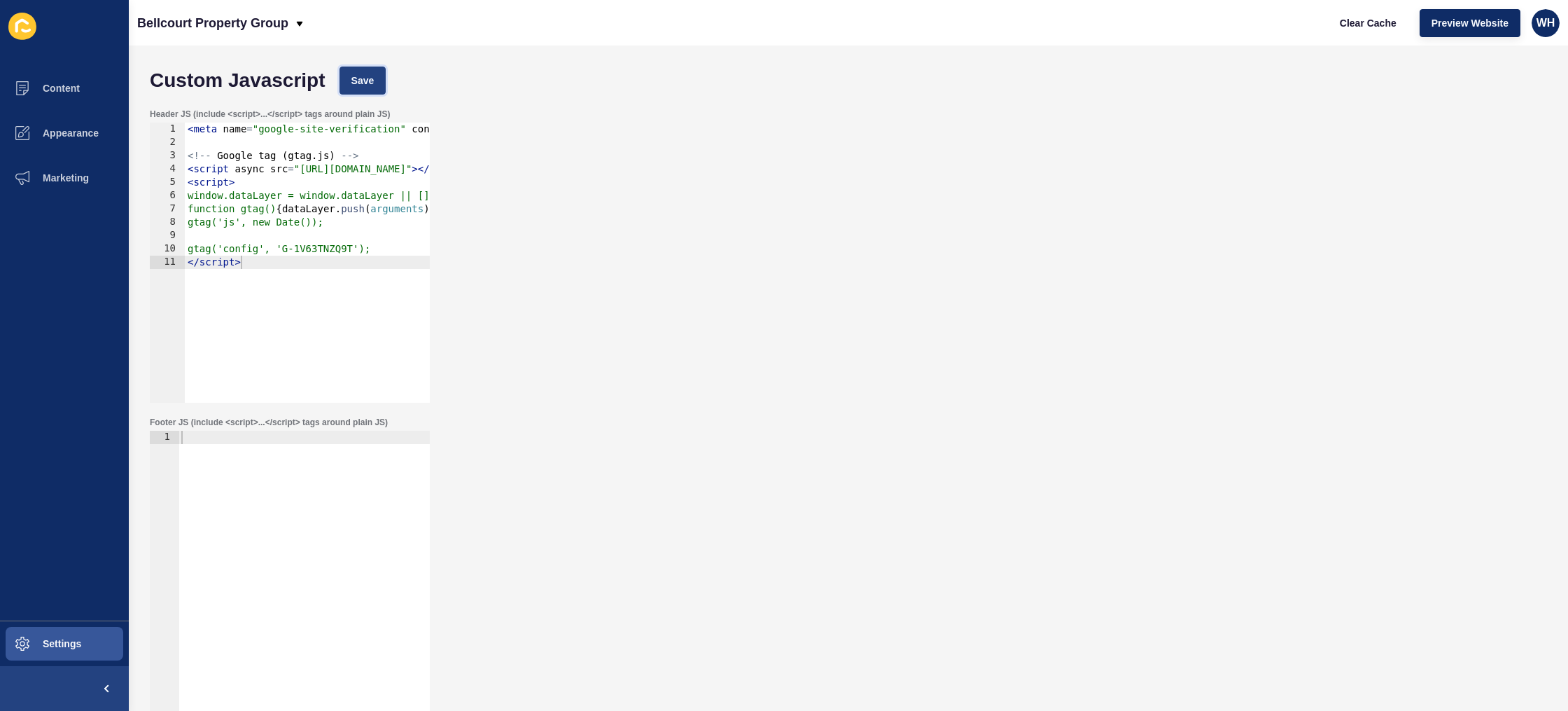
click at [372, 80] on span "Save" at bounding box center [363, 80] width 23 height 14
click at [52, 647] on span "Settings" at bounding box center [39, 643] width 83 height 12
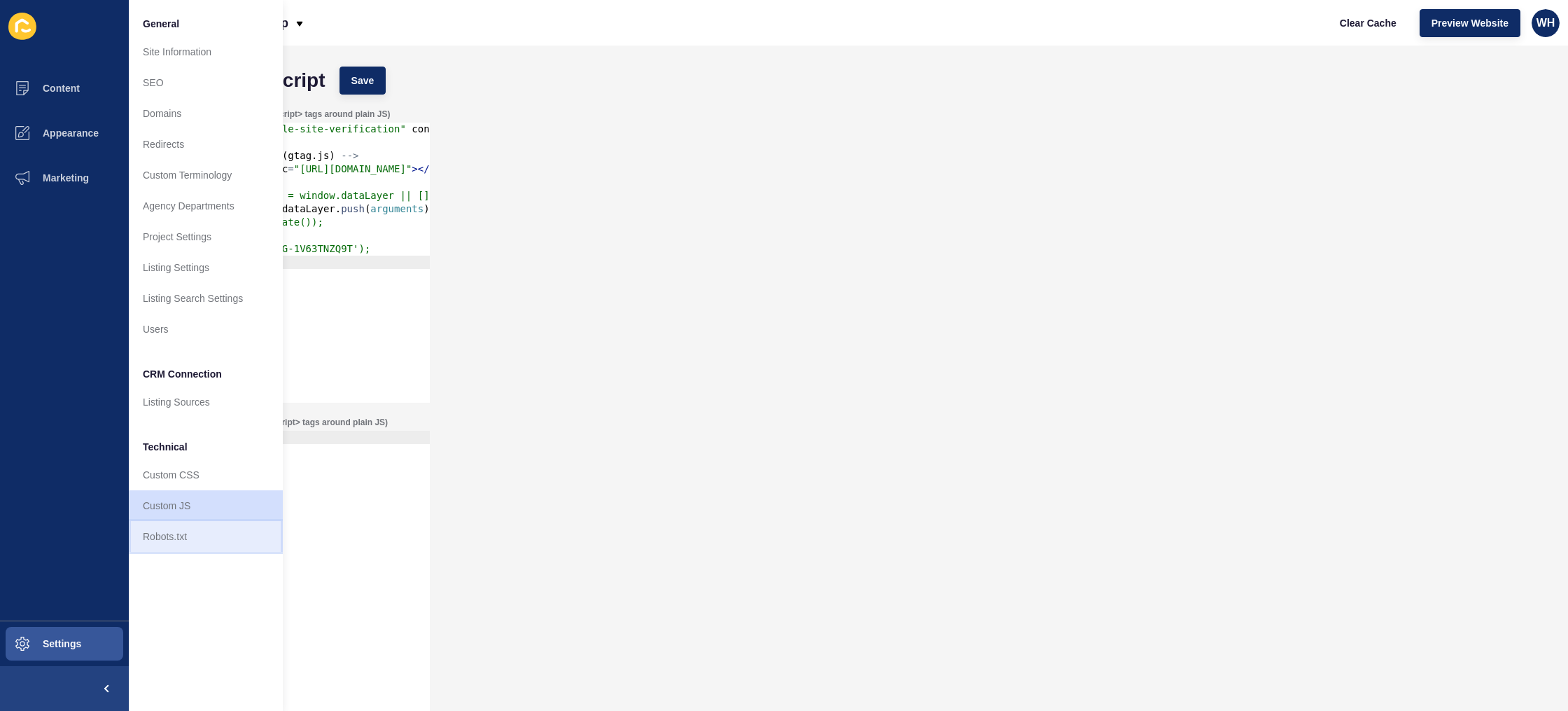
click at [176, 527] on link "Robots.txt" at bounding box center [206, 536] width 154 height 31
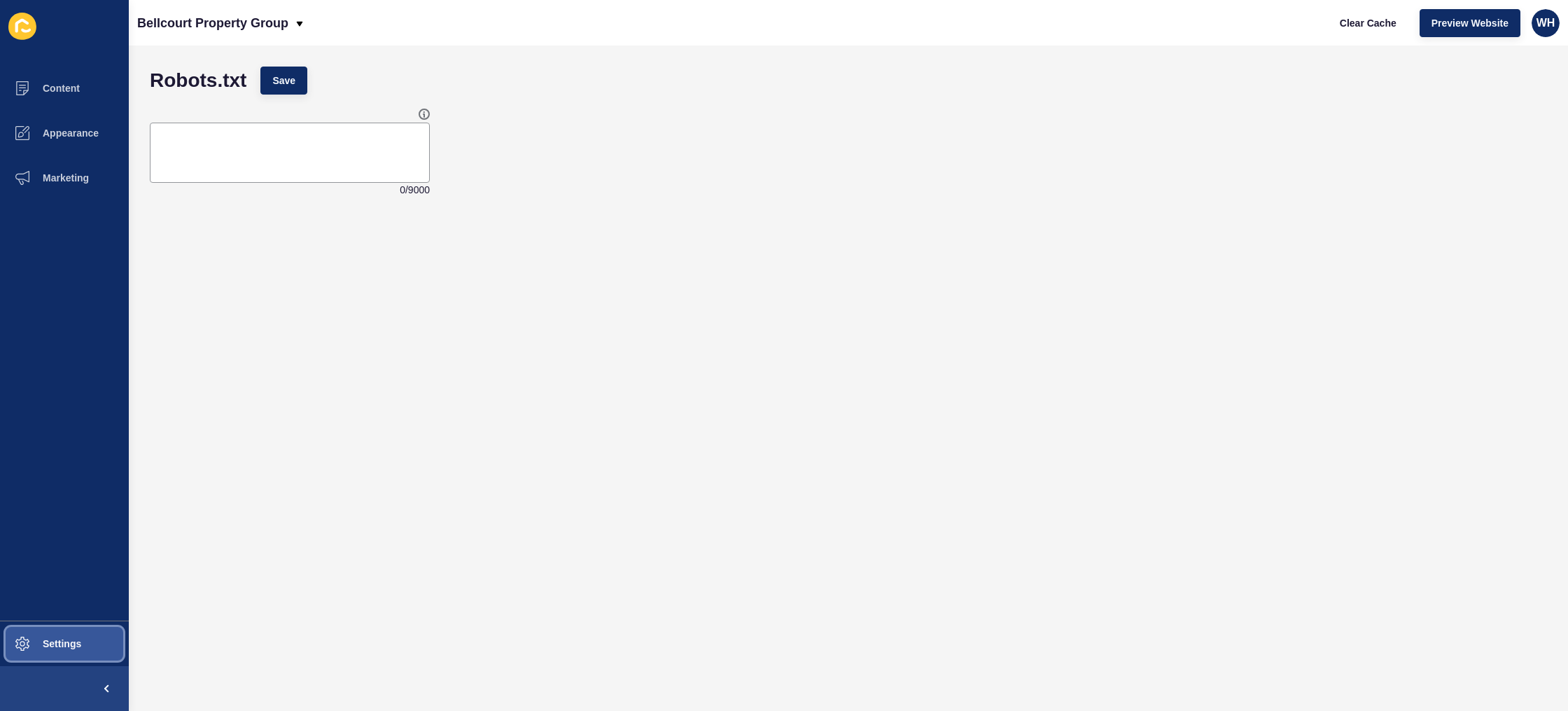
click at [83, 640] on button "Settings" at bounding box center [64, 643] width 129 height 45
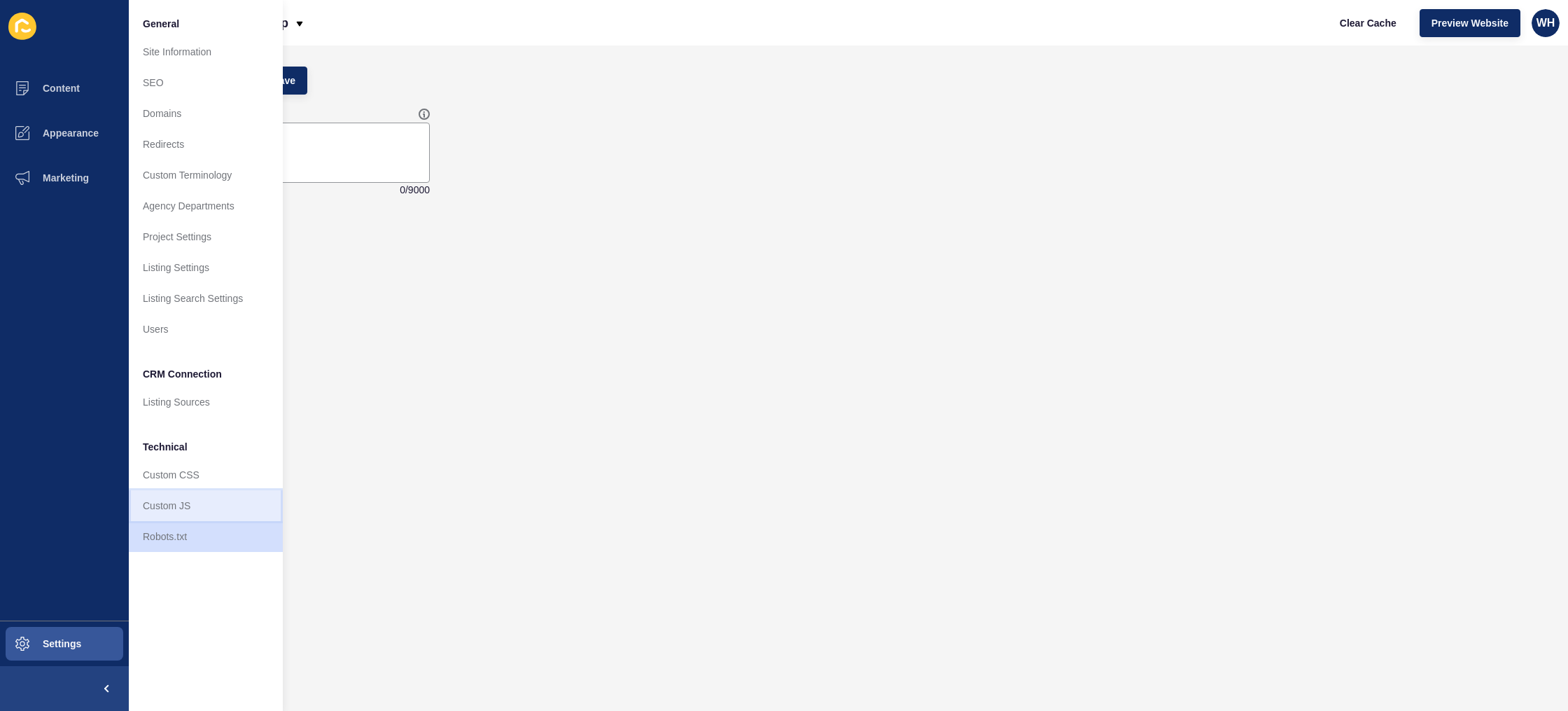
click at [169, 504] on link "Custom JS" at bounding box center [206, 505] width 154 height 31
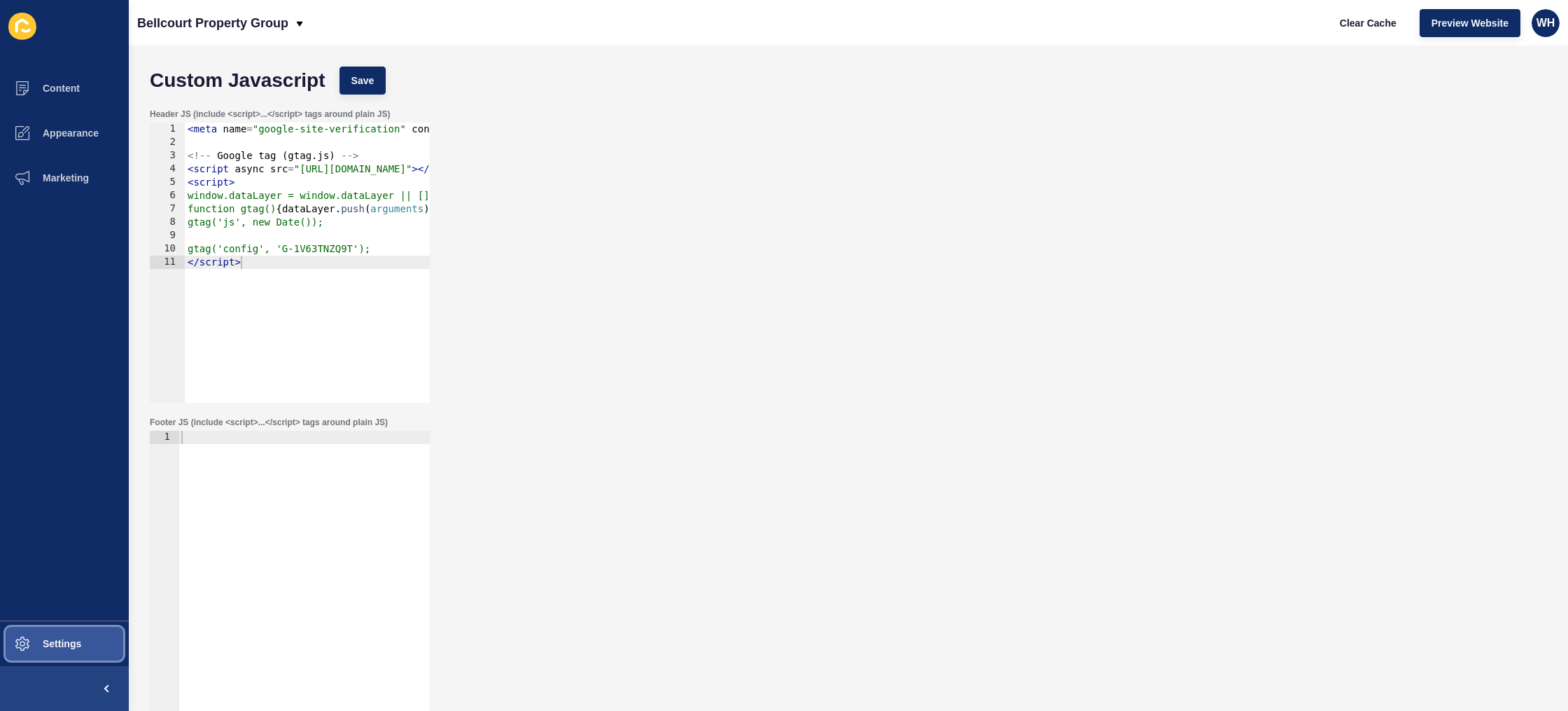
click at [53, 638] on span "Settings" at bounding box center [39, 643] width 83 height 12
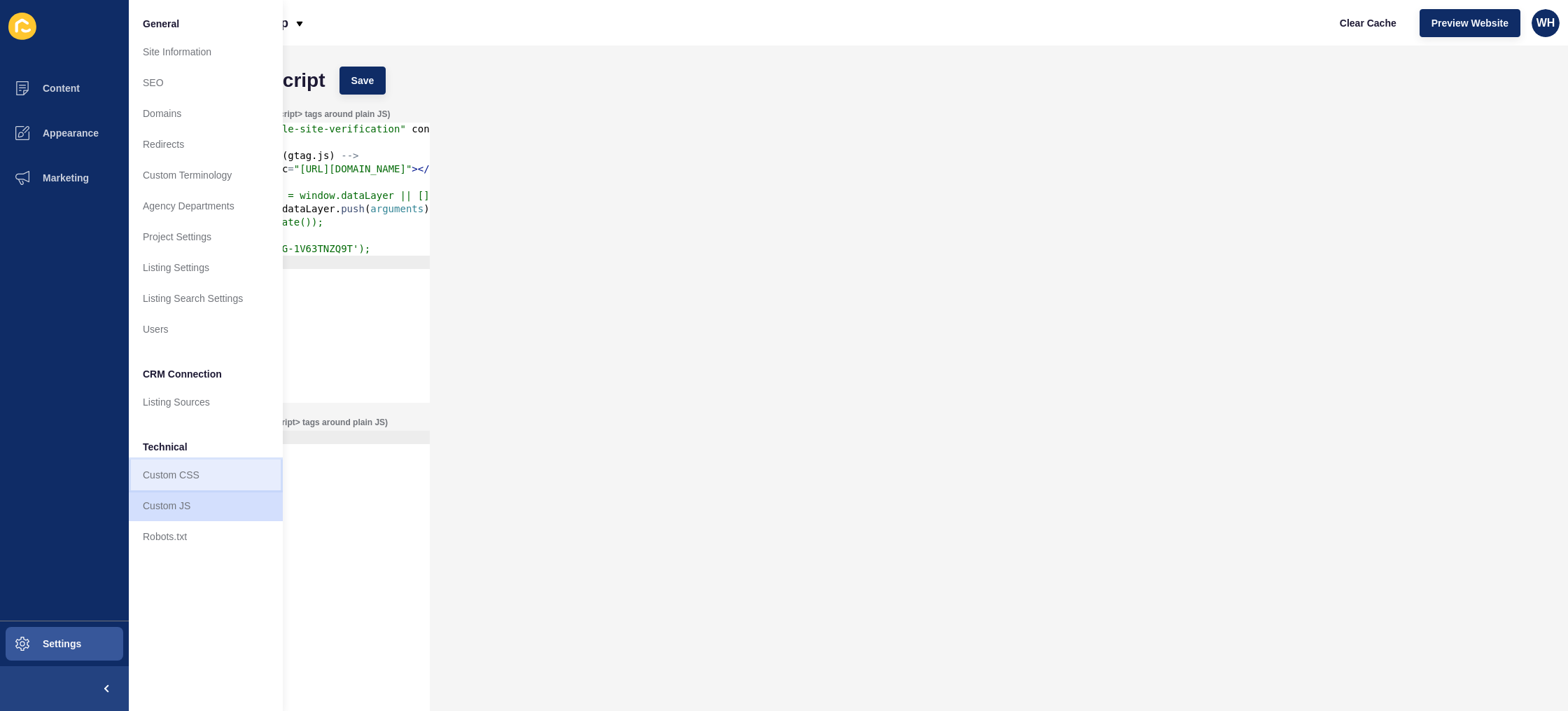
click at [177, 469] on link "Custom CSS" at bounding box center [206, 474] width 154 height 31
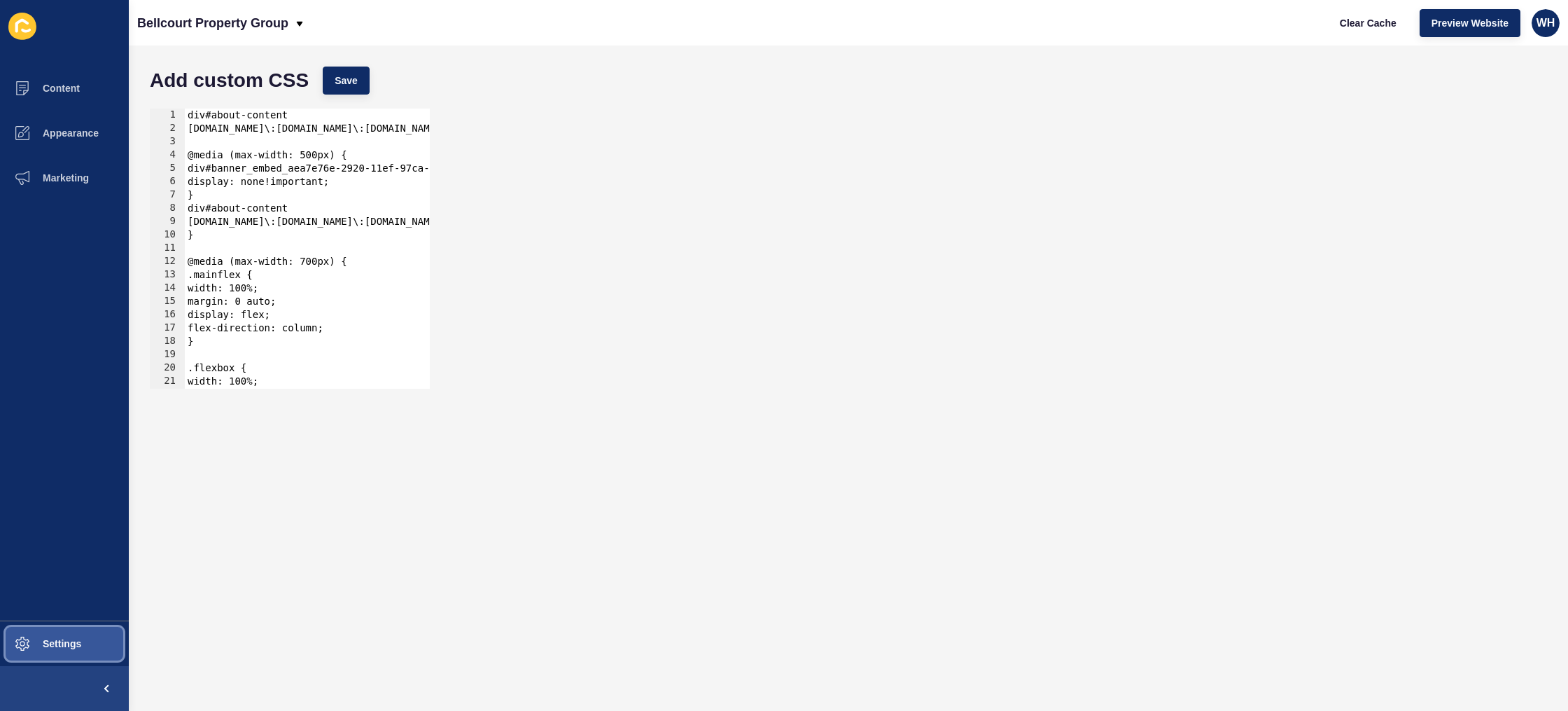
click at [73, 652] on button "Settings" at bounding box center [64, 643] width 129 height 45
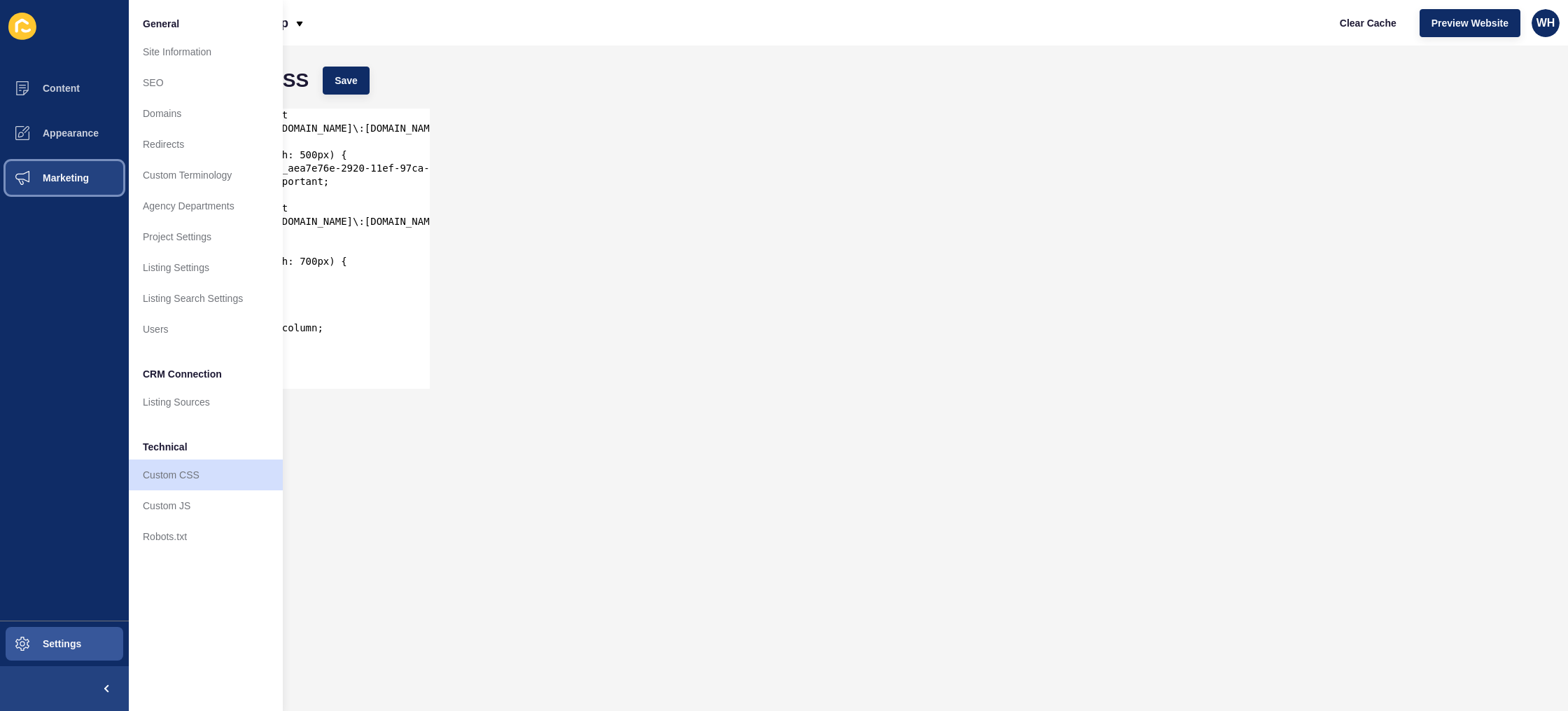
click at [80, 181] on span "Marketing" at bounding box center [43, 178] width 91 height 12
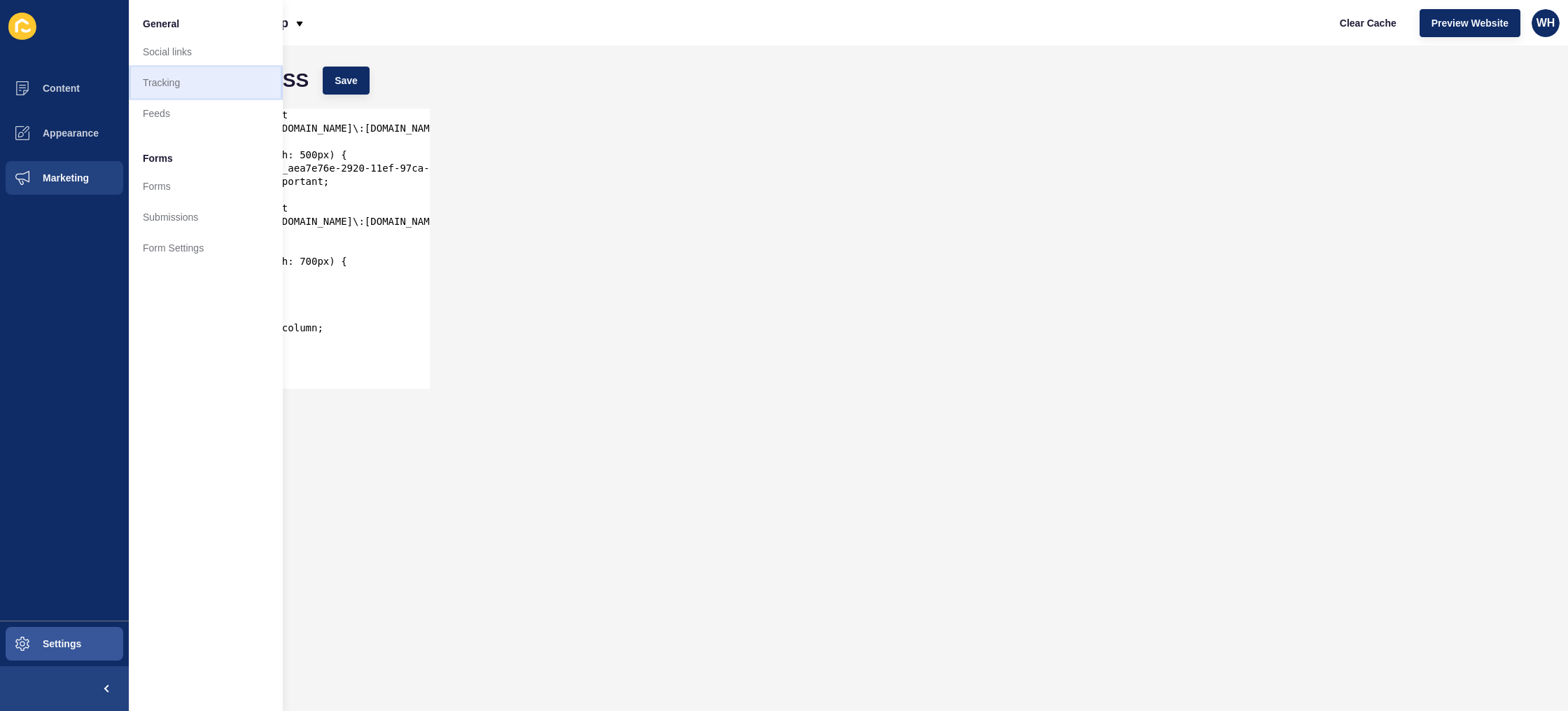
click at [193, 80] on link "Tracking" at bounding box center [206, 82] width 154 height 31
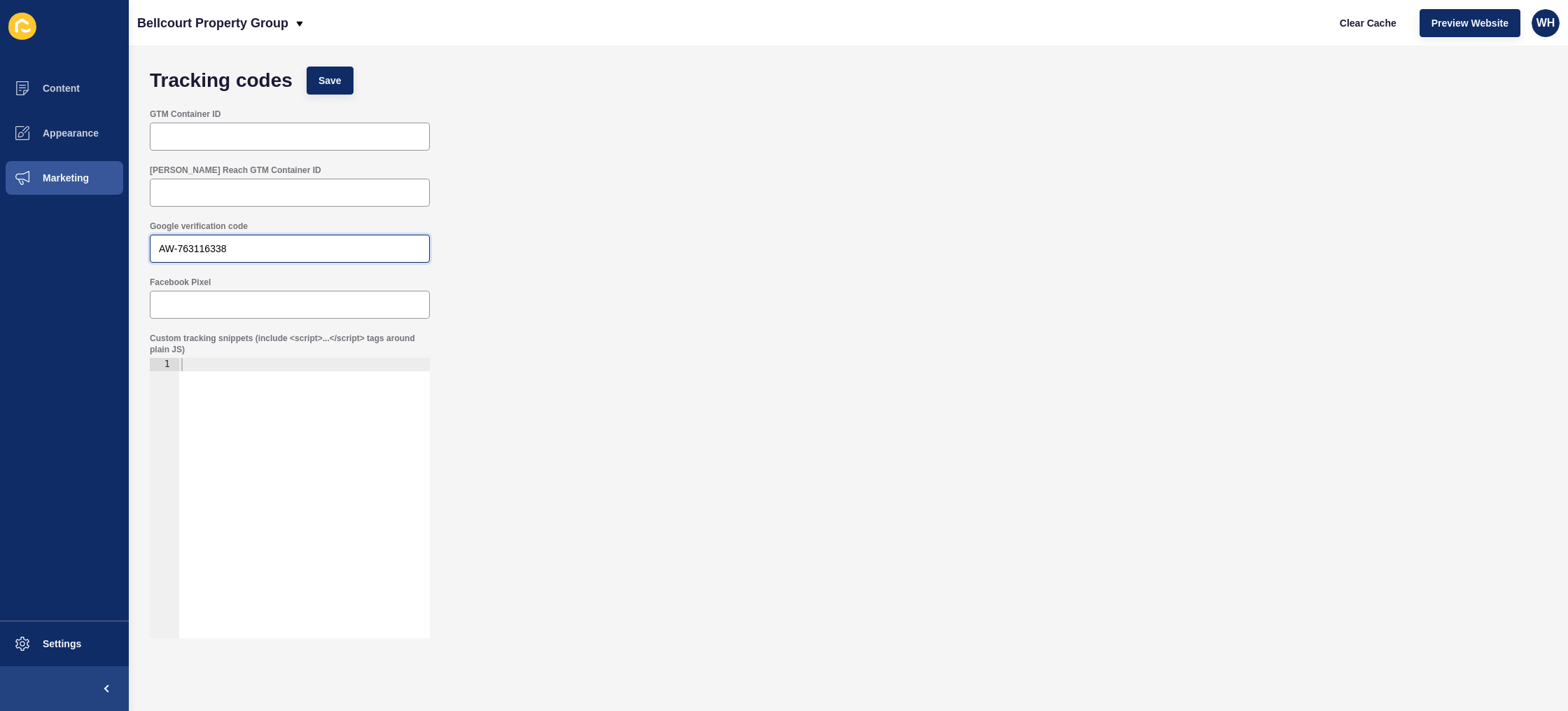
click at [185, 248] on input "AW-763116338" at bounding box center [289, 248] width 262 height 14
paste input "G-1V63TNZQ9T"
type input "G-1V63TNZQ9T"
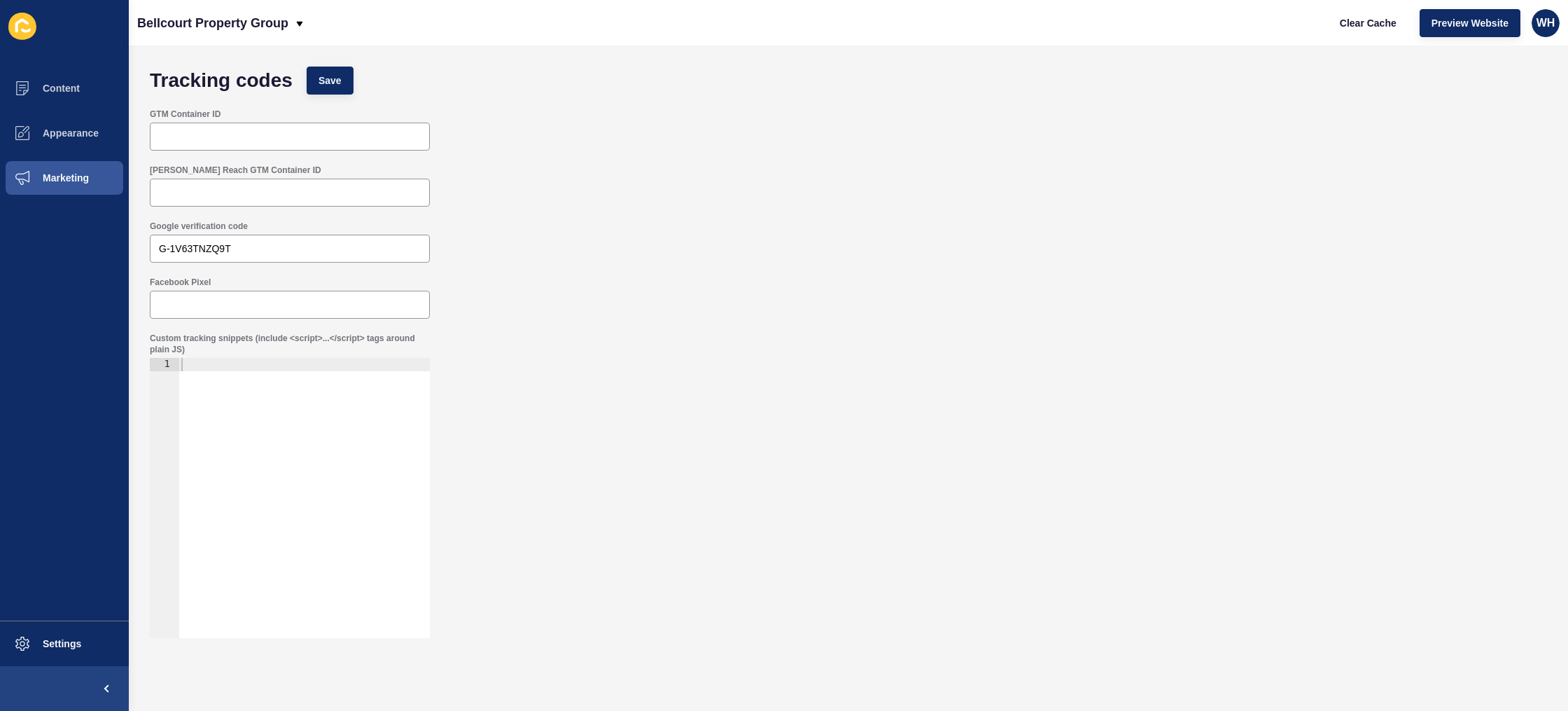
click at [442, 316] on div "Facebook Pixel" at bounding box center [848, 297] width 1411 height 56
click at [341, 78] on span "Save" at bounding box center [330, 80] width 23 height 14
click at [268, 443] on div at bounding box center [304, 510] width 251 height 306
paste textarea "G-1V63TNZQ9T"
type textarea "G-1V63TNZQ9T"
